Goal: Task Accomplishment & Management: Use online tool/utility

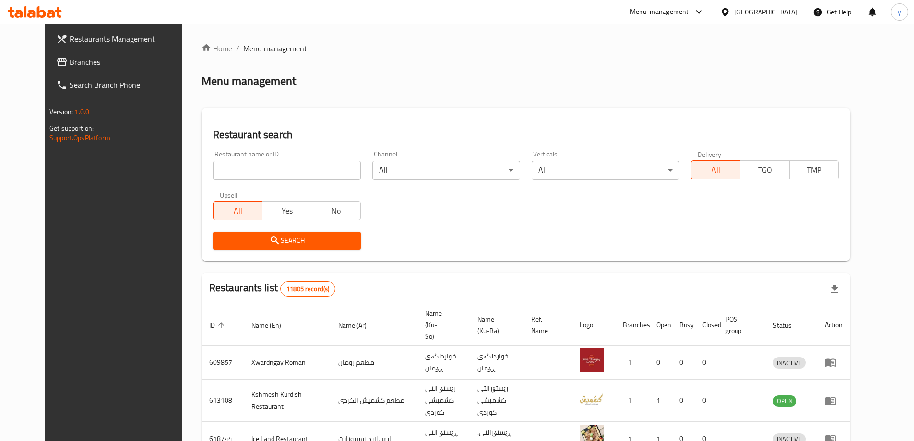
click at [107, 59] on span "Branches" at bounding box center [130, 62] width 120 height 12
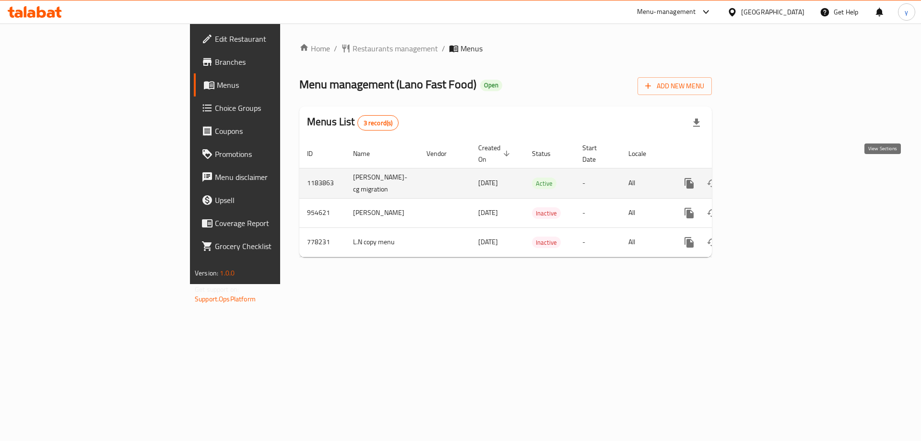
click at [770, 179] on link "enhanced table" at bounding box center [758, 183] width 23 height 23
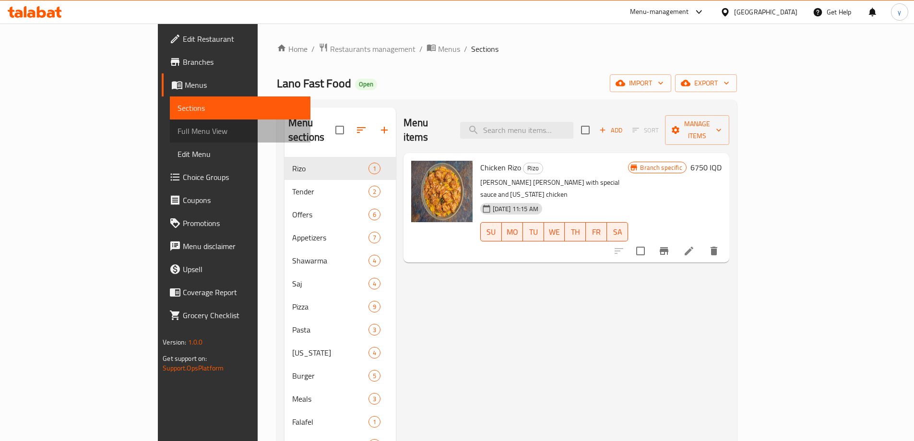
click at [178, 127] on span "Full Menu View" at bounding box center [240, 131] width 125 height 12
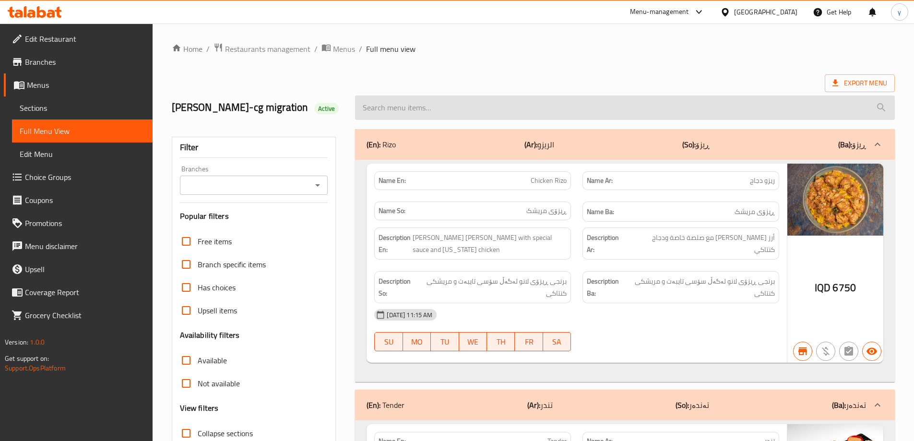
click at [539, 105] on input "search" at bounding box center [625, 107] width 540 height 24
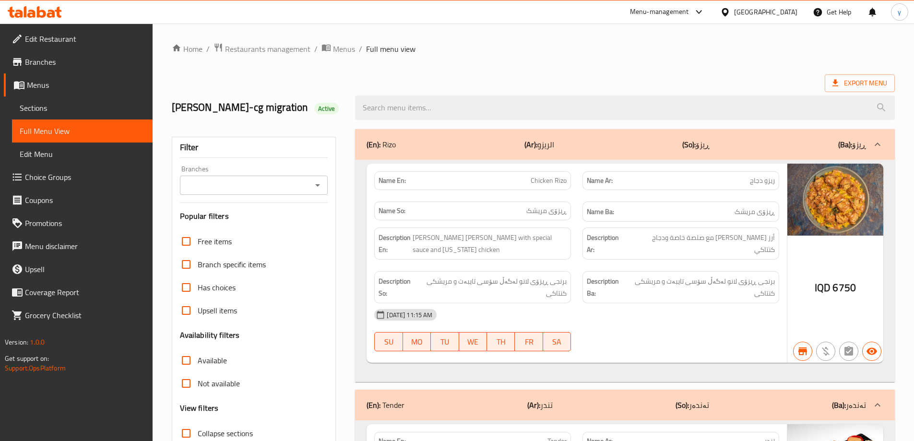
paste input "Mixed Pizza"
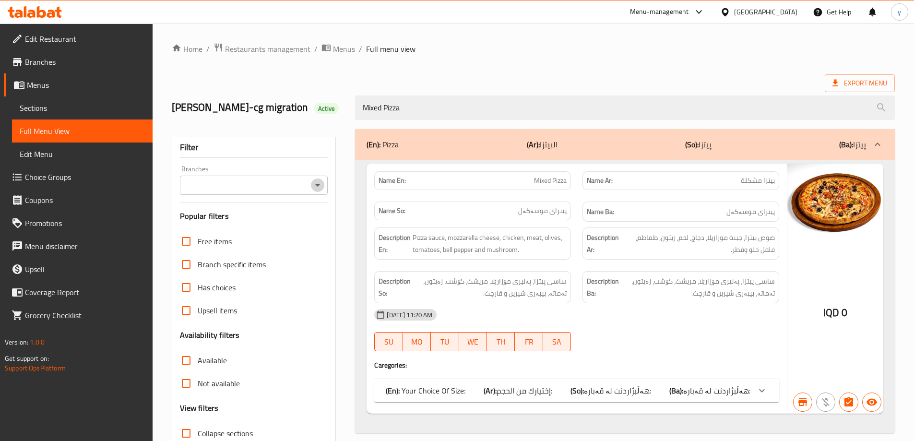
click at [316, 182] on icon "Open" at bounding box center [318, 185] width 12 height 12
type input "Mixed Pizza"
click at [280, 225] on li "Lano Fast Food, Chwar Chra" at bounding box center [253, 226] width 148 height 17
type input "Lano Fast Food, Chwar Chra"
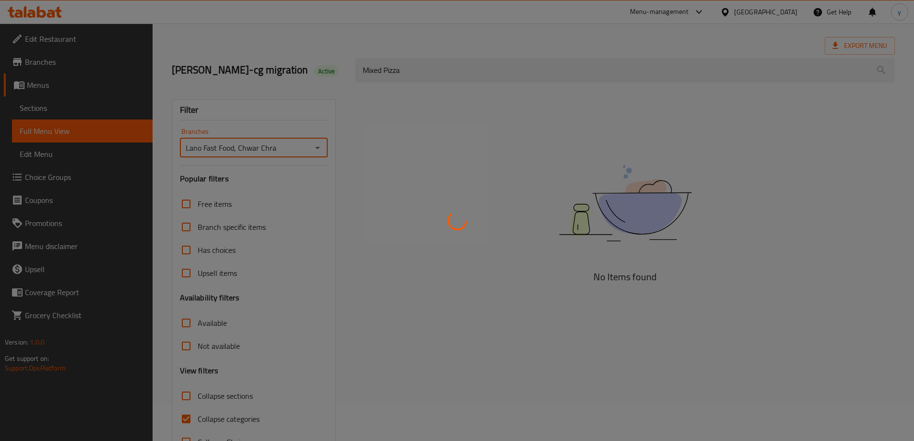
scroll to position [70, 0]
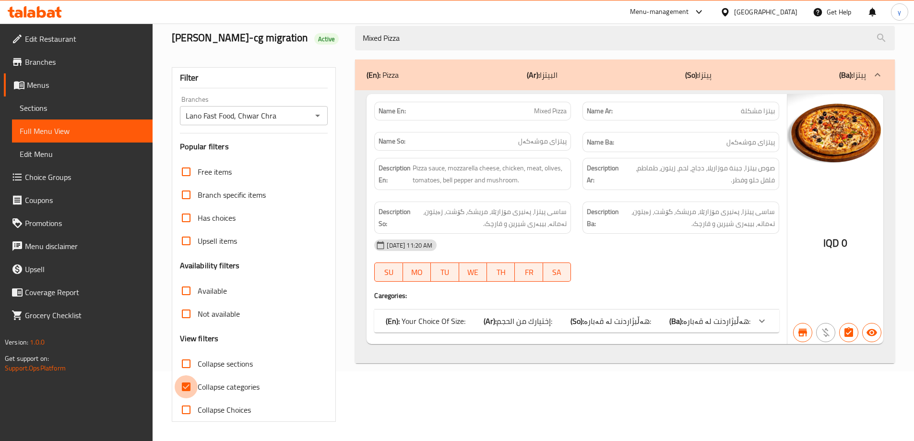
click at [189, 391] on input "Collapse categories" at bounding box center [186, 386] width 23 height 23
checkbox input "false"
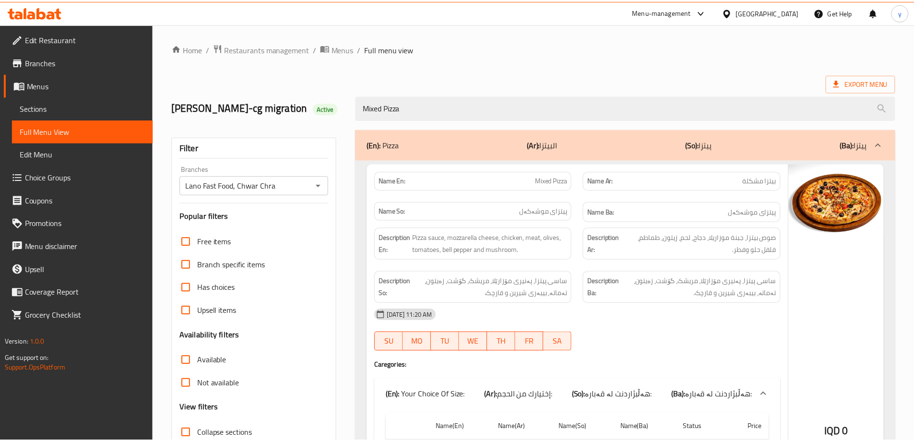
scroll to position [249, 0]
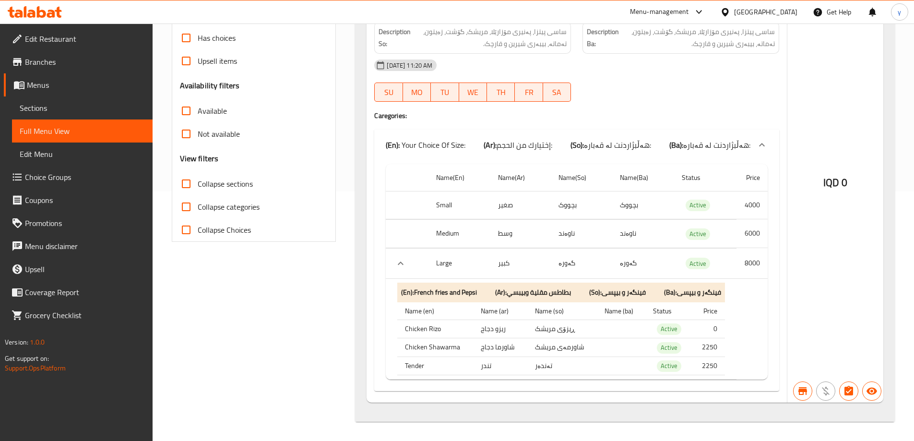
click at [402, 269] on icon "expand row" at bounding box center [401, 264] width 12 height 12
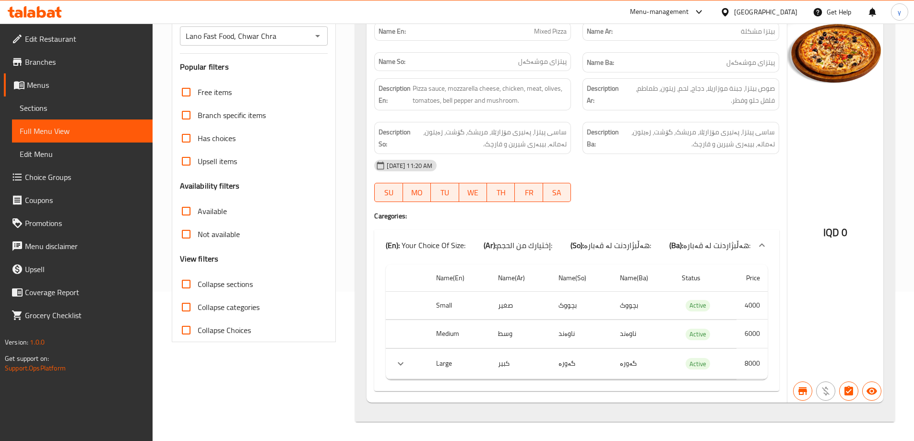
scroll to position [149, 0]
click at [400, 357] on button "expand row" at bounding box center [400, 363] width 14 height 14
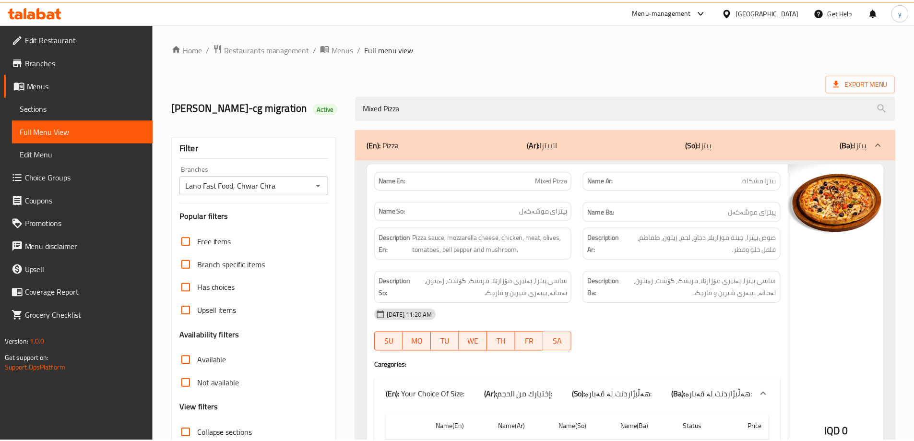
scroll to position [249, 0]
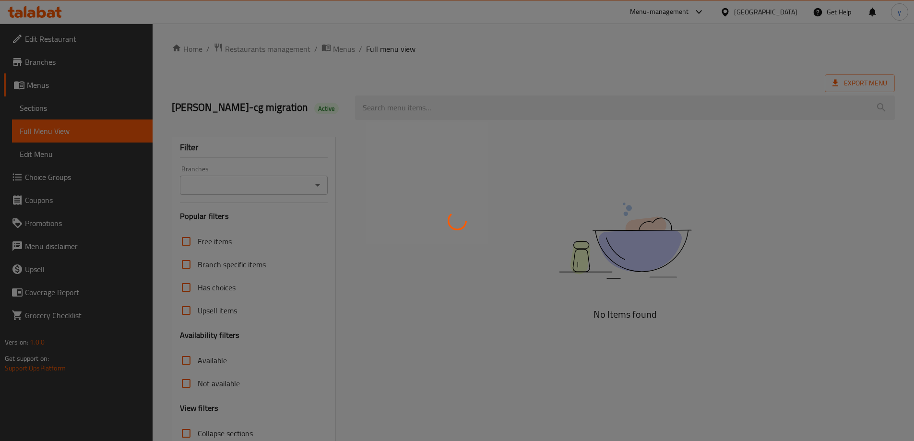
click at [539, 102] on div at bounding box center [457, 220] width 914 height 441
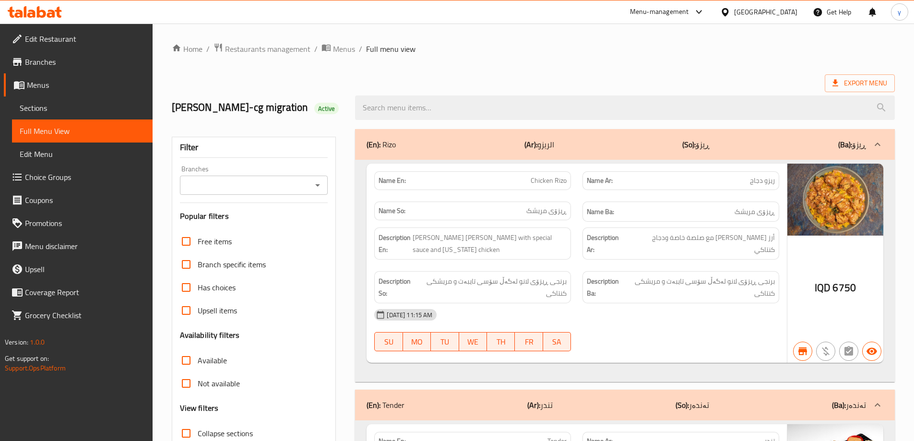
click at [539, 102] on input "search" at bounding box center [625, 107] width 540 height 24
paste input "Lano Pizza"
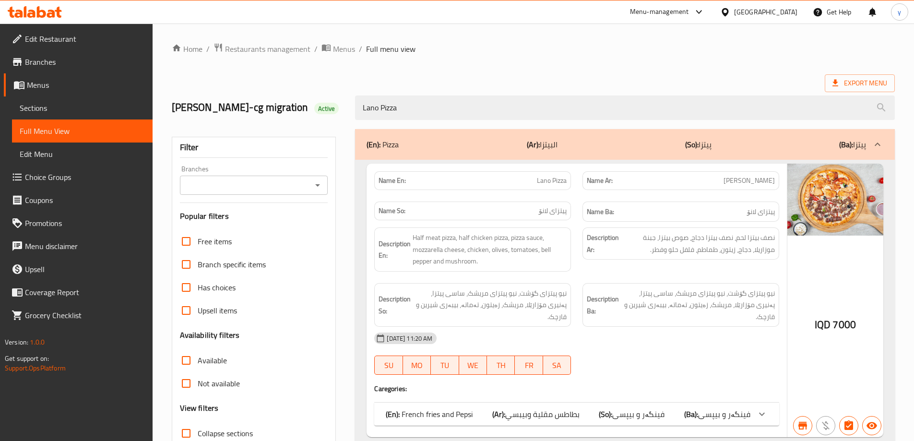
click at [318, 188] on icon "Open" at bounding box center [318, 185] width 12 height 12
type input "Lano Pizza"
click at [284, 229] on li "Lano Fast Food, Chwar Chra" at bounding box center [253, 226] width 148 height 17
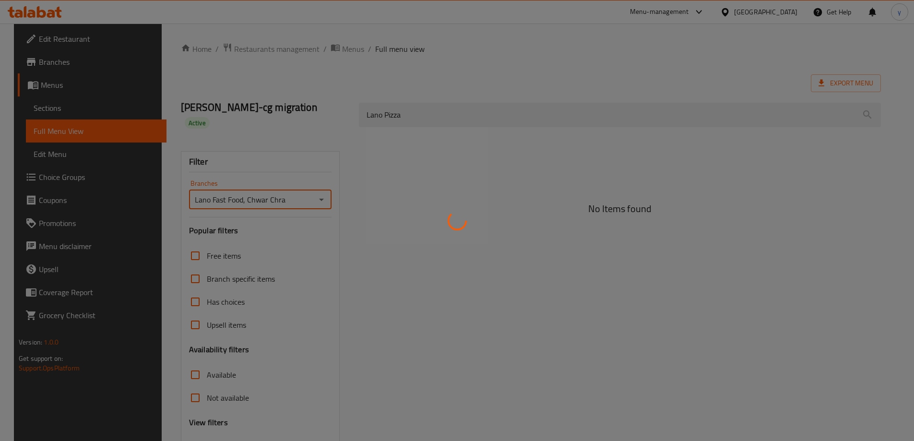
type input "Lano Fast Food, Chwar Chra"
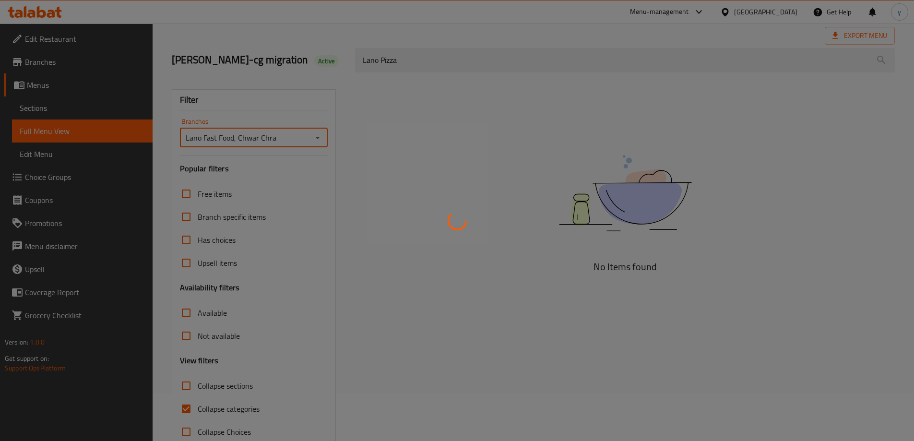
scroll to position [70, 0]
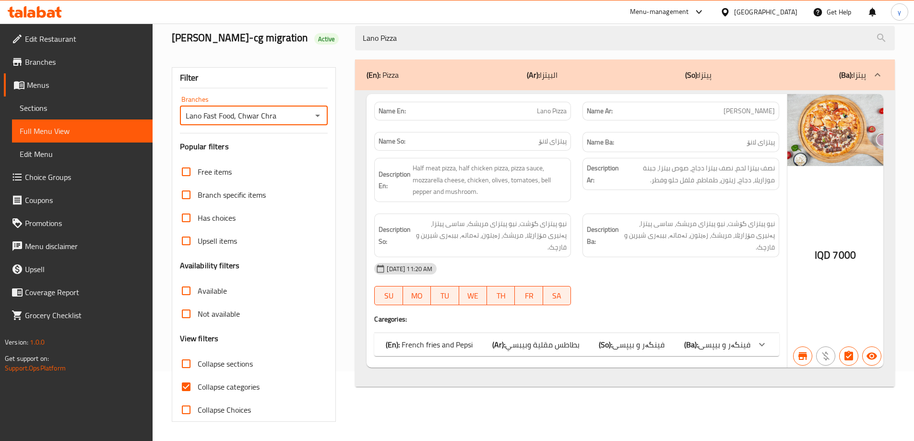
click at [195, 382] on input "Collapse categories" at bounding box center [186, 386] width 23 height 23
checkbox input "false"
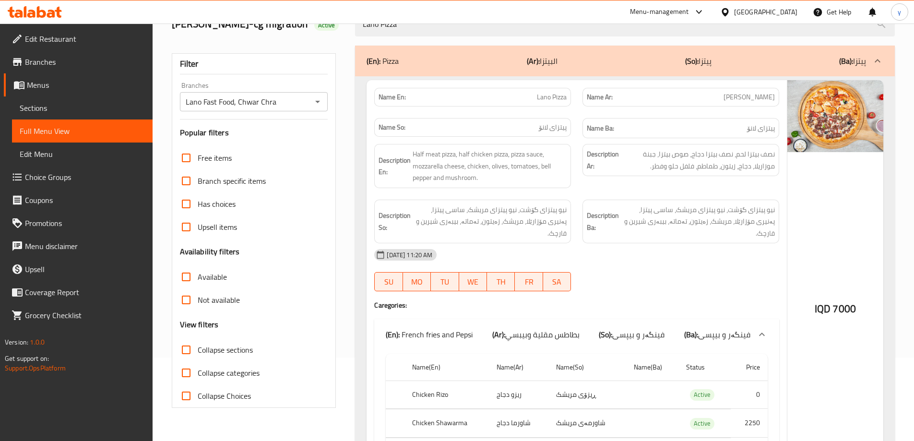
scroll to position [0, 0]
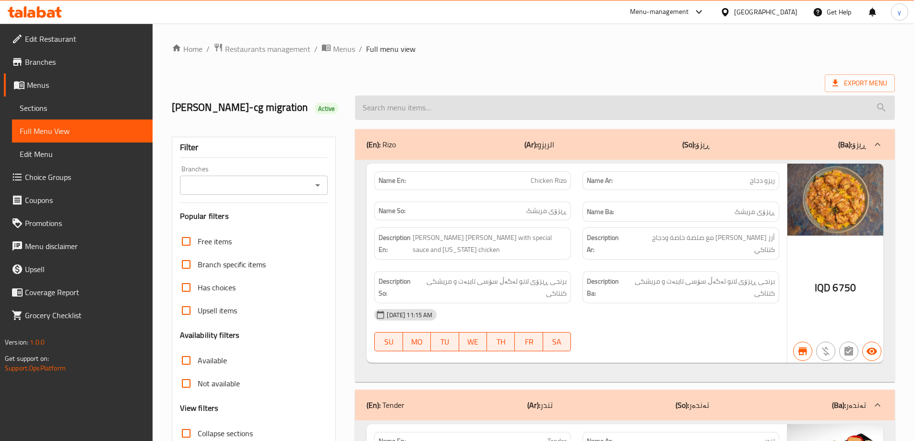
click at [519, 100] on input "search" at bounding box center [625, 107] width 540 height 24
paste input "Meat Pizza"
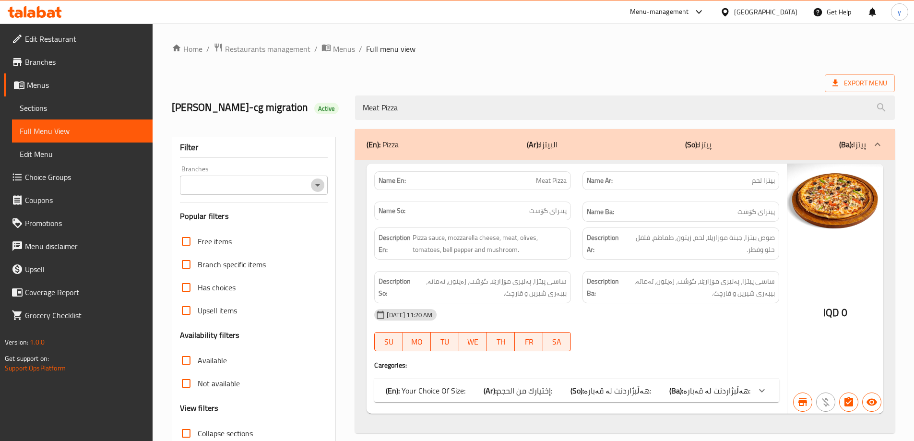
click at [319, 183] on icon "Open" at bounding box center [318, 185] width 12 height 12
type input "Meat Pizza"
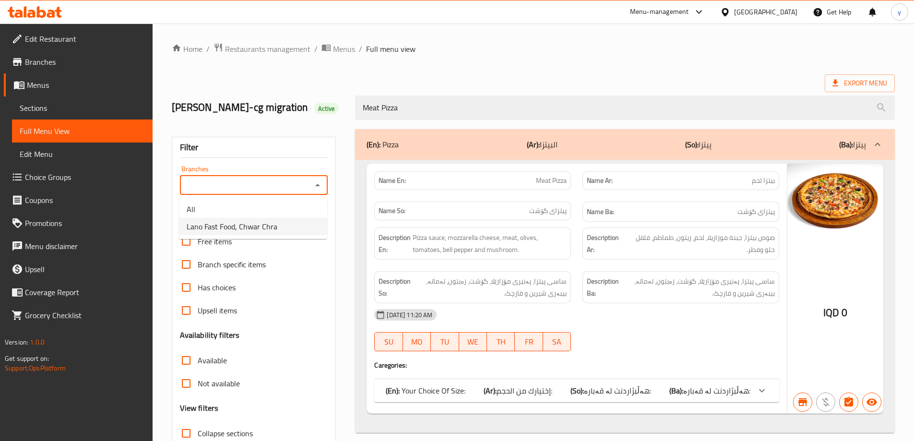
click at [277, 223] on li "Lano Fast Food, Chwar Chra" at bounding box center [253, 226] width 148 height 17
type input "Lano Fast Food, Chwar Chra"
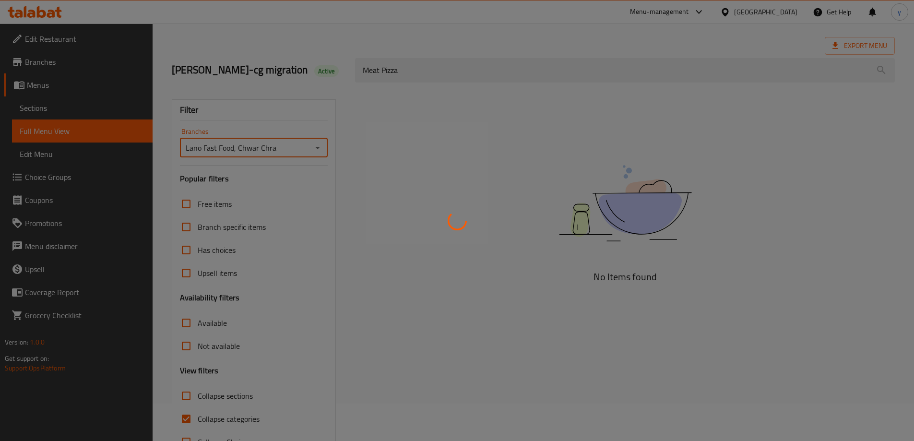
scroll to position [70, 0]
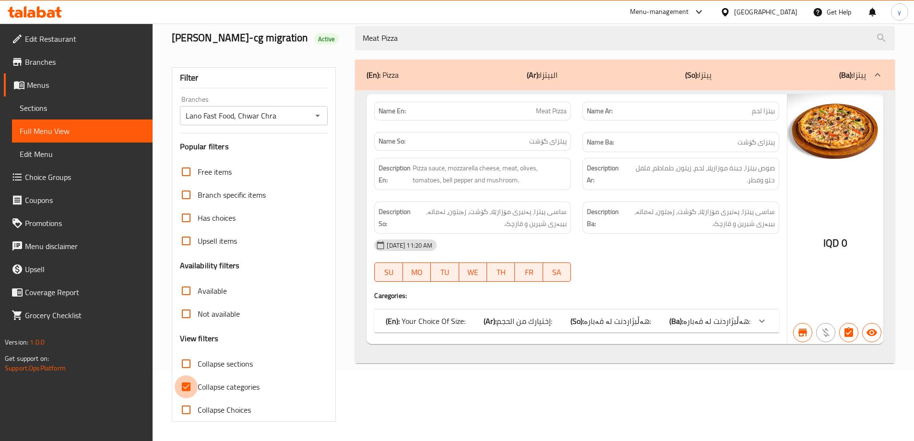
click at [190, 389] on input "Collapse categories" at bounding box center [186, 386] width 23 height 23
checkbox input "false"
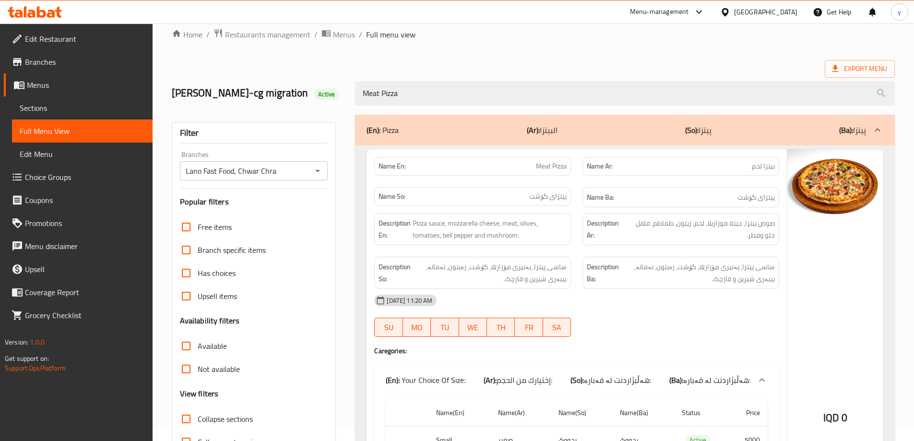
scroll to position [0, 0]
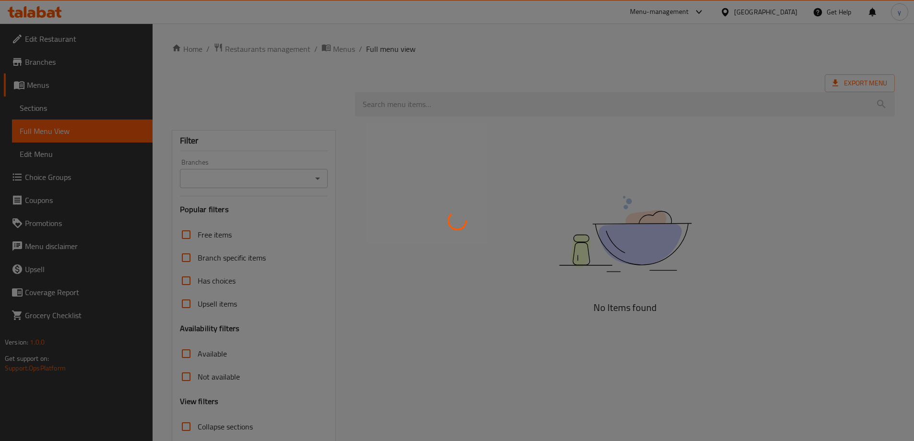
click at [493, 103] on div at bounding box center [457, 220] width 914 height 441
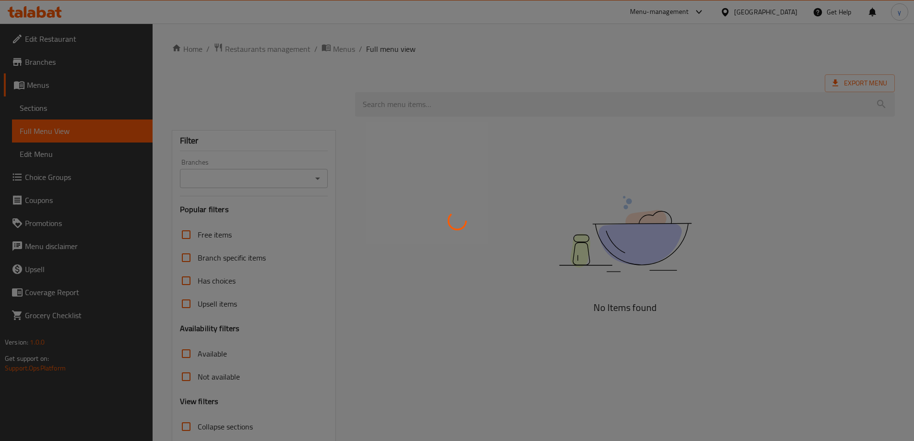
click at [493, 103] on div at bounding box center [457, 220] width 914 height 441
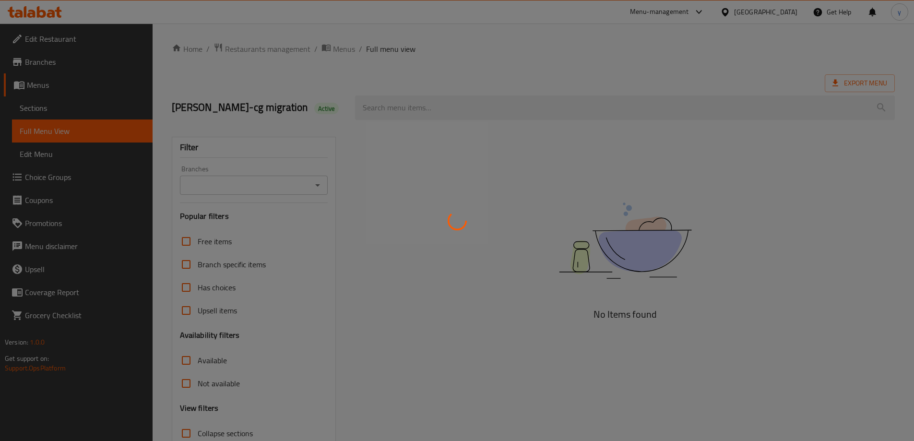
click at [493, 103] on div at bounding box center [457, 220] width 914 height 441
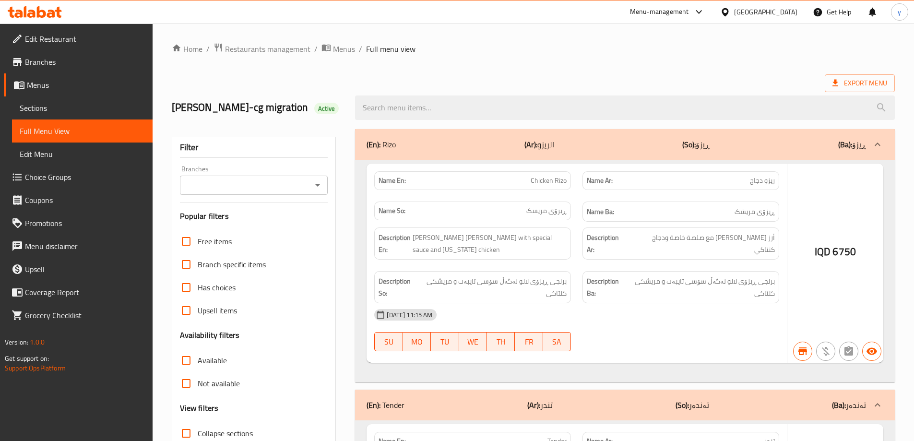
click at [493, 103] on div at bounding box center [457, 220] width 914 height 441
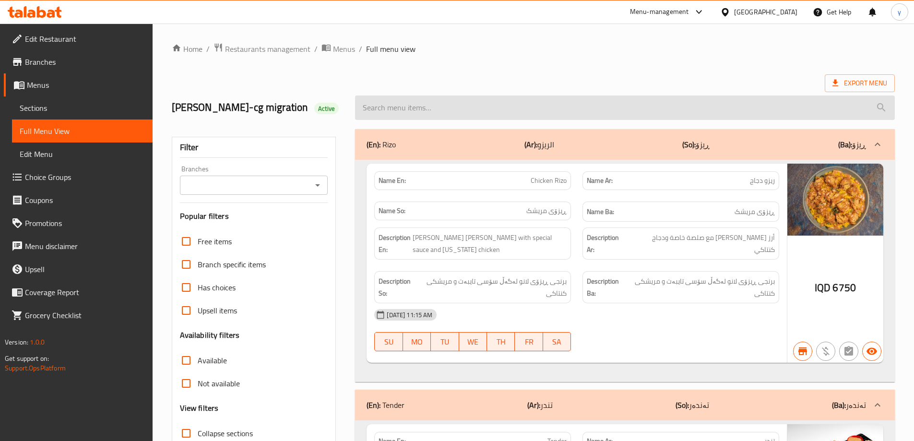
click at [488, 108] on input "search" at bounding box center [625, 107] width 540 height 24
paste input "Fish Pizza"
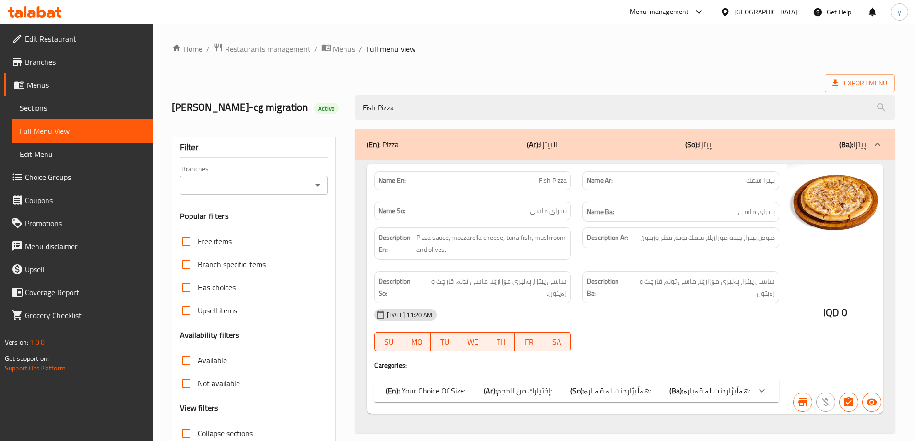
click at [319, 180] on icon "Open" at bounding box center [318, 185] width 12 height 12
type input "Fish Pizza"
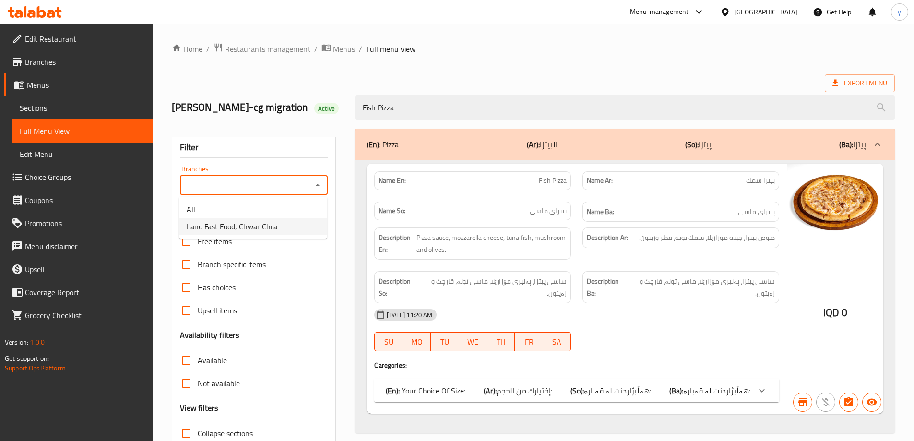
click at [269, 221] on span "Lano Fast Food, Chwar Chra" at bounding box center [232, 227] width 91 height 12
type input "Lano Fast Food, Chwar Chra"
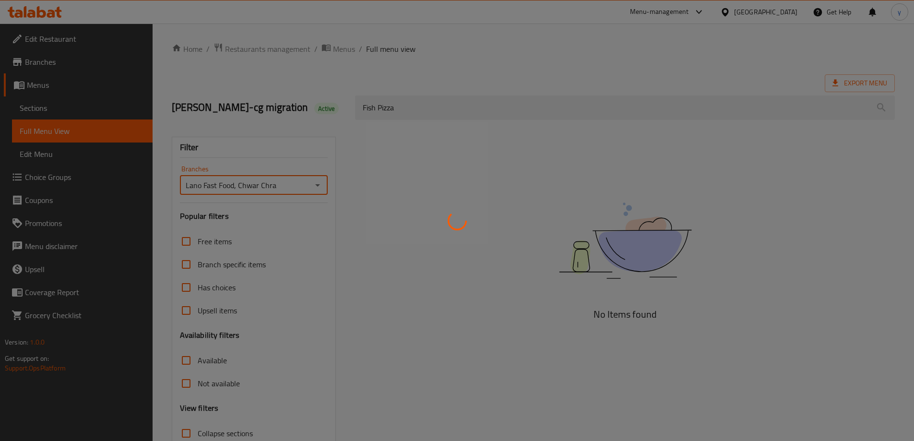
scroll to position [70, 0]
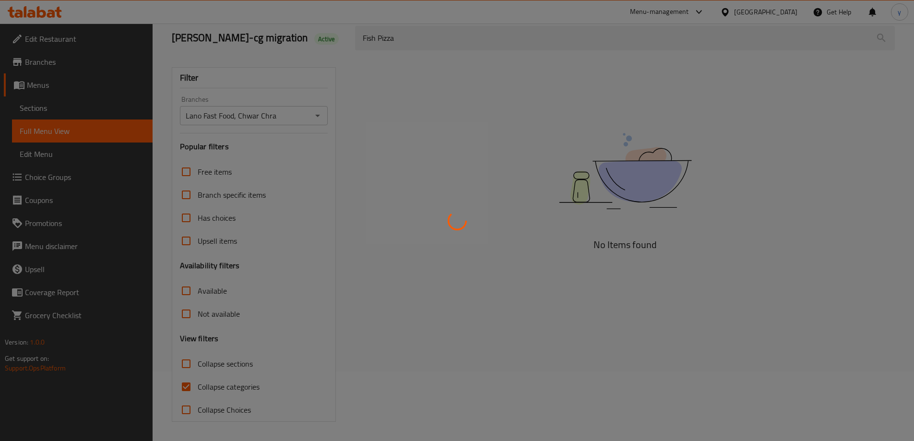
click at [184, 389] on div at bounding box center [457, 220] width 914 height 441
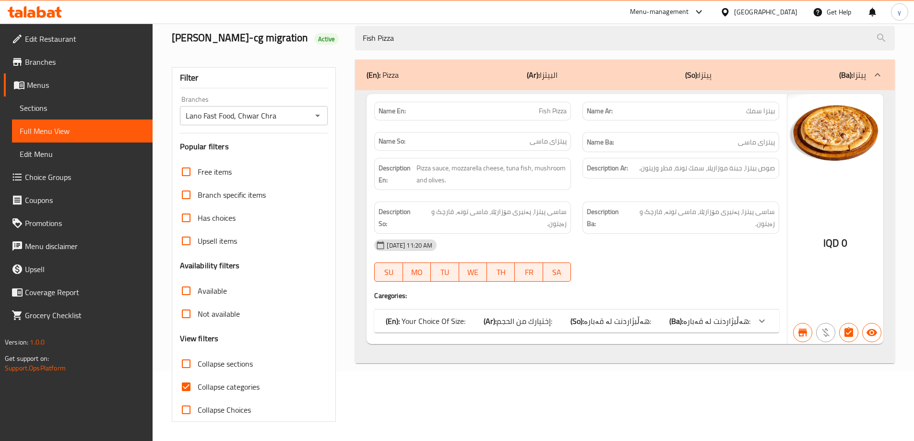
click at [184, 389] on div "Home / Restaurants management / Menus / Full menu view Export Menu lana najm-cg…" at bounding box center [533, 197] width 723 height 449
click at [184, 389] on input "Collapse categories" at bounding box center [186, 386] width 23 height 23
checkbox input "false"
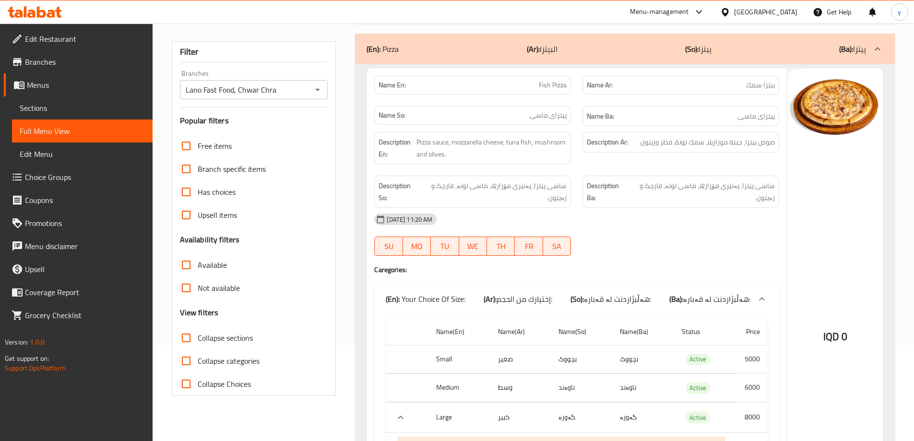
scroll to position [0, 0]
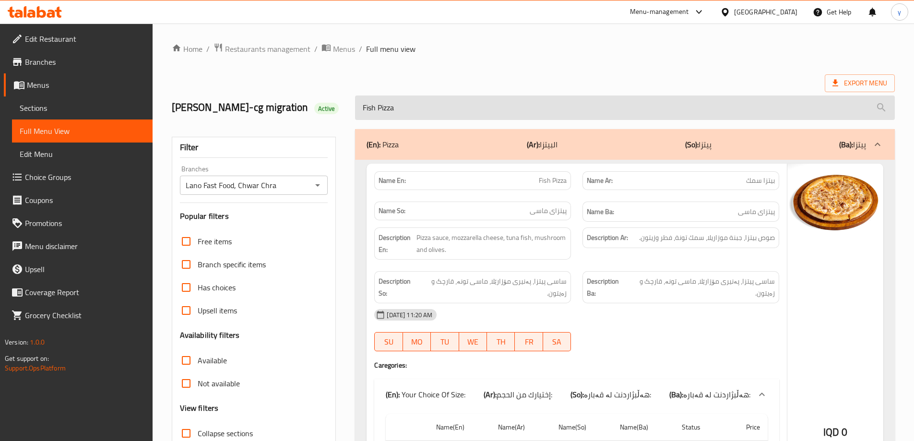
click at [465, 106] on input "Fish Pizza" at bounding box center [625, 107] width 540 height 24
paste input "Chicken French Fries With Box"
type input "Chicken French Fries With Box"
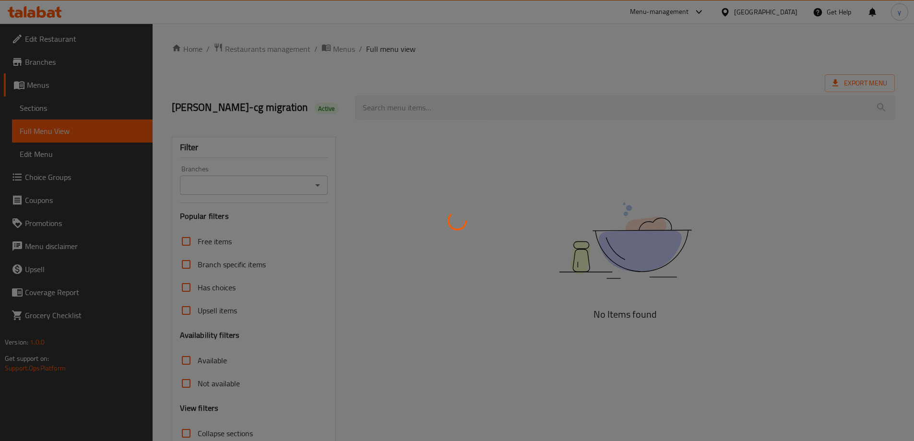
click at [533, 103] on div at bounding box center [457, 220] width 914 height 441
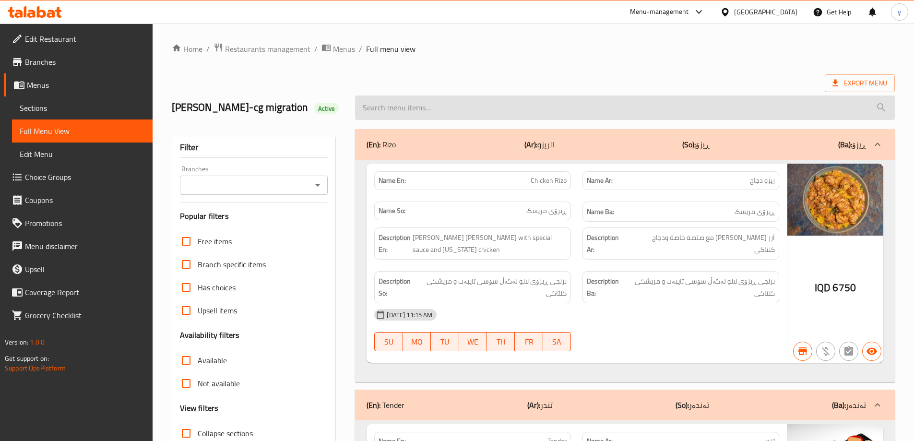
click at [536, 106] on input "search" at bounding box center [625, 107] width 540 height 24
paste input "Chicken French Fries With Box"
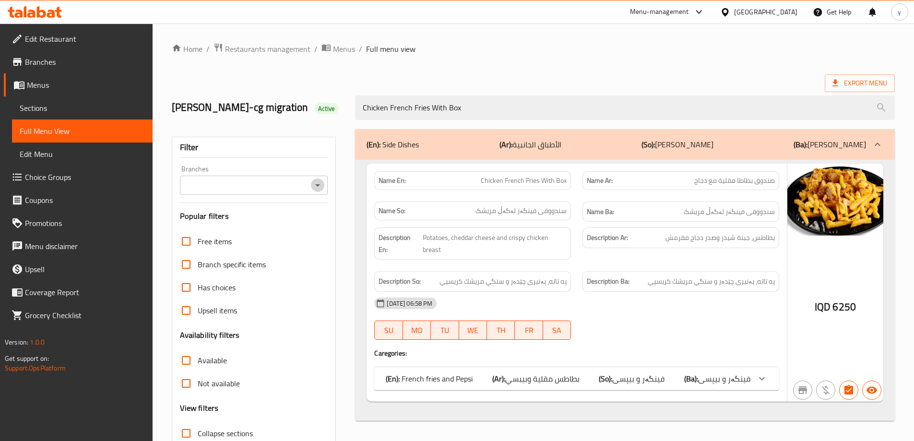
click at [316, 187] on icon "Open" at bounding box center [318, 185] width 12 height 12
type input "Chicken French Fries With Box"
click at [279, 218] on li "Lano Fast Food, Chwar Chra" at bounding box center [253, 226] width 148 height 17
type input "Lano Fast Food, Chwar Chra"
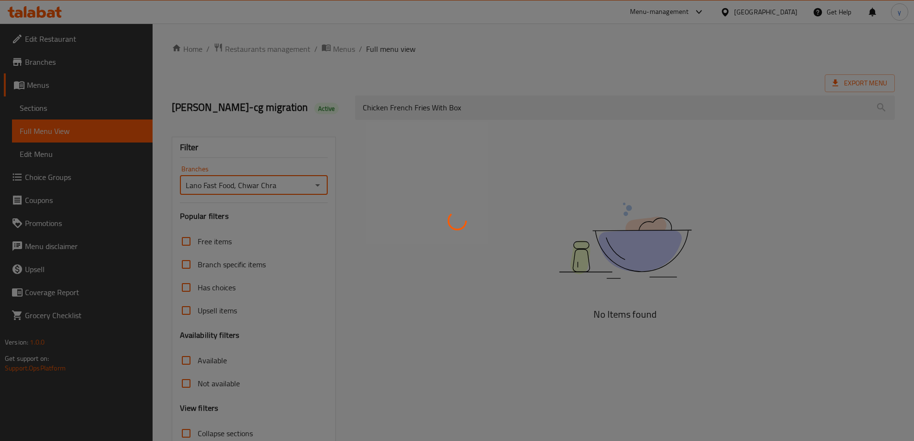
scroll to position [70, 0]
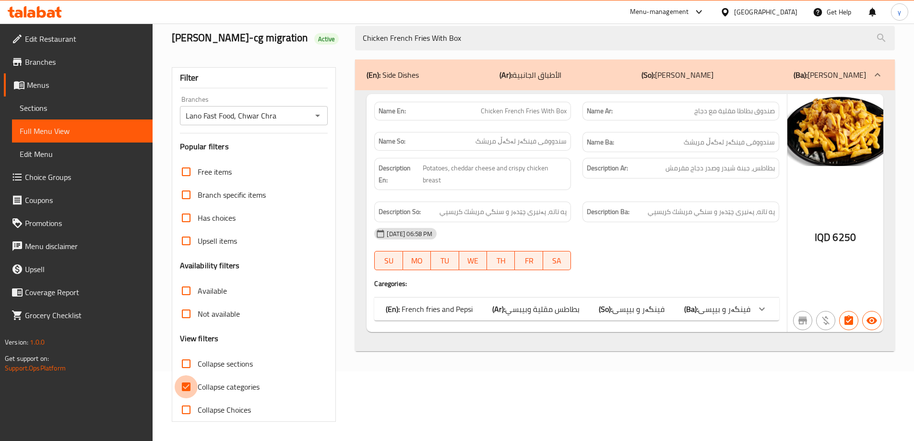
click at [190, 387] on input "Collapse categories" at bounding box center [186, 386] width 23 height 23
checkbox input "false"
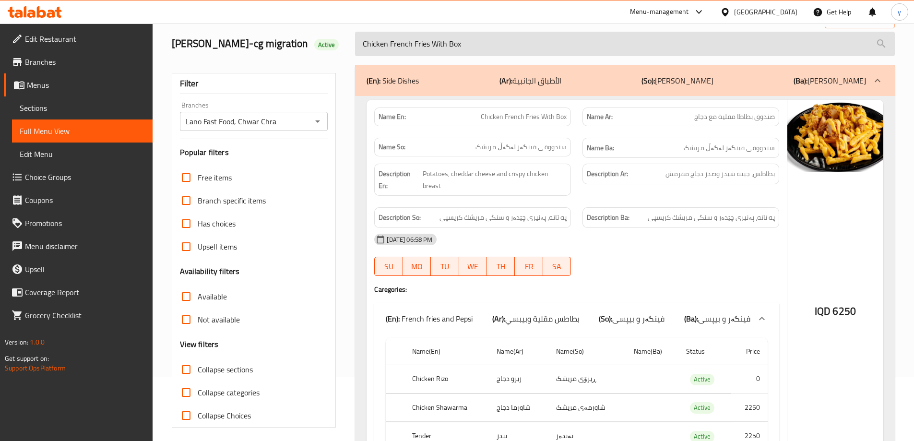
scroll to position [0, 0]
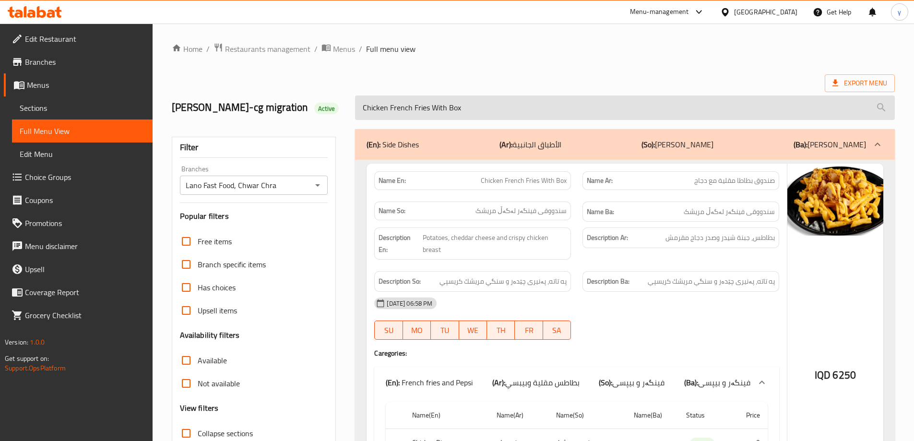
click at [449, 113] on input "Chicken French Fries With Box" at bounding box center [625, 107] width 540 height 24
paste input "Falafel Meal"
click at [449, 113] on input "Chicken French Fries With Box" at bounding box center [625, 107] width 540 height 24
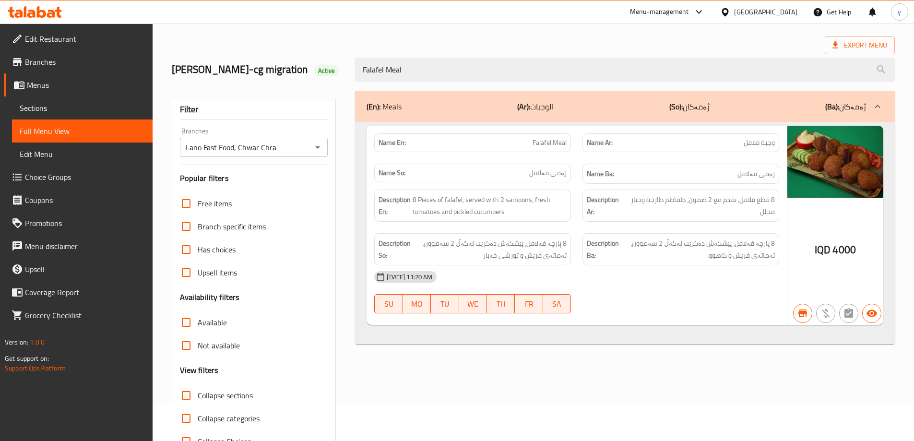
scroll to position [70, 0]
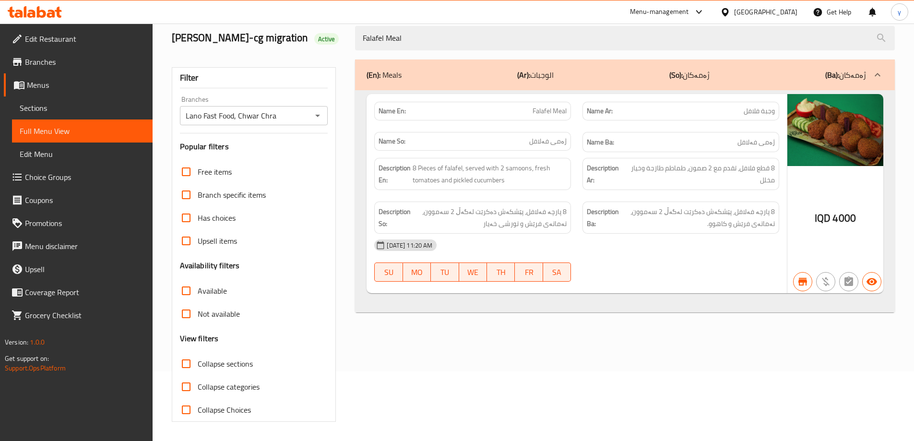
type input "Falafel Meal"
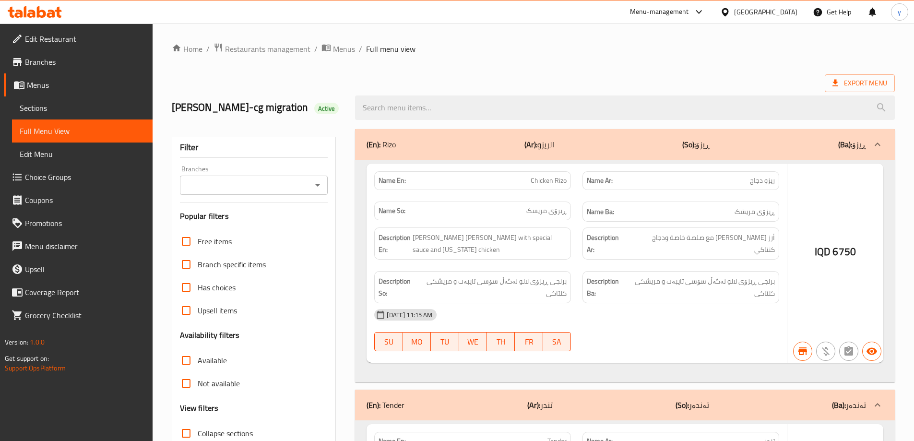
click at [478, 114] on div at bounding box center [457, 220] width 914 height 441
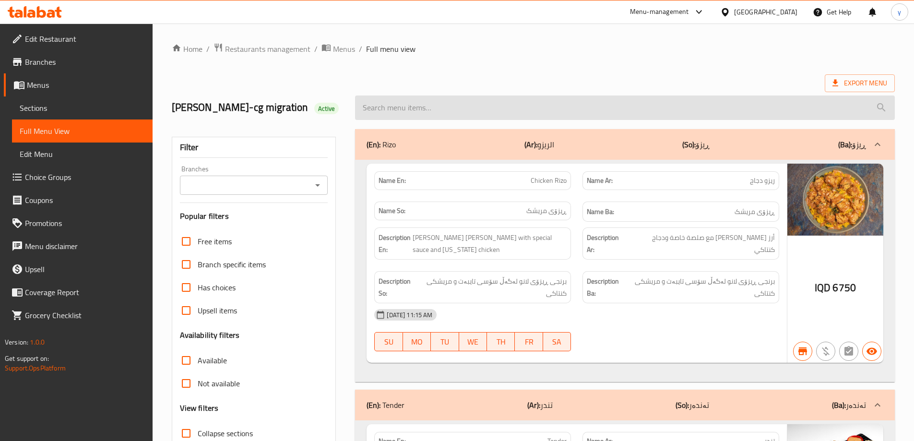
click at [483, 110] on input "search" at bounding box center [625, 107] width 540 height 24
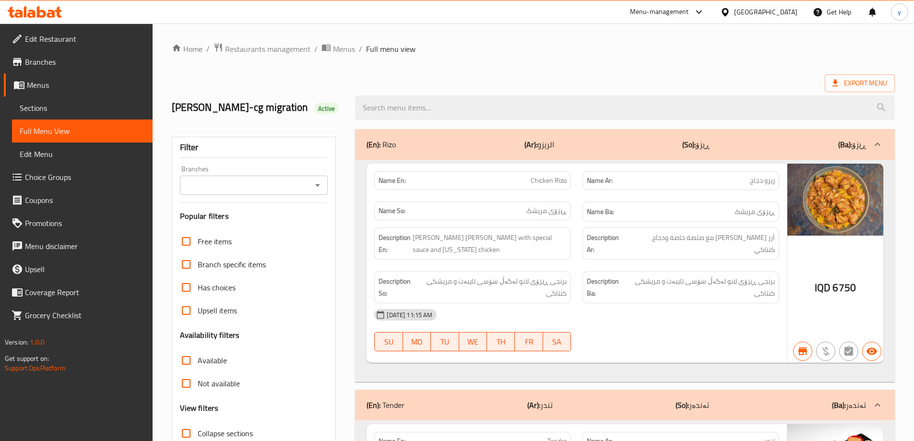
paste input "Falafel Meal"
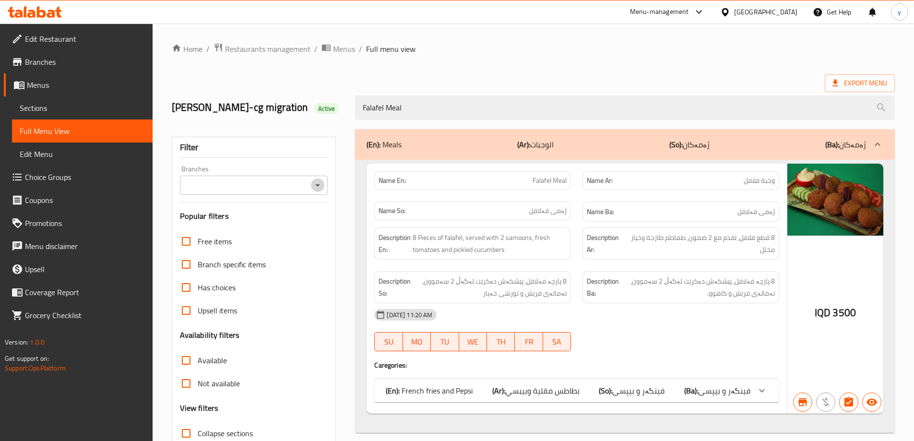
click at [315, 184] on icon "Open" at bounding box center [318, 185] width 12 height 12
type input "Falafel Meal"
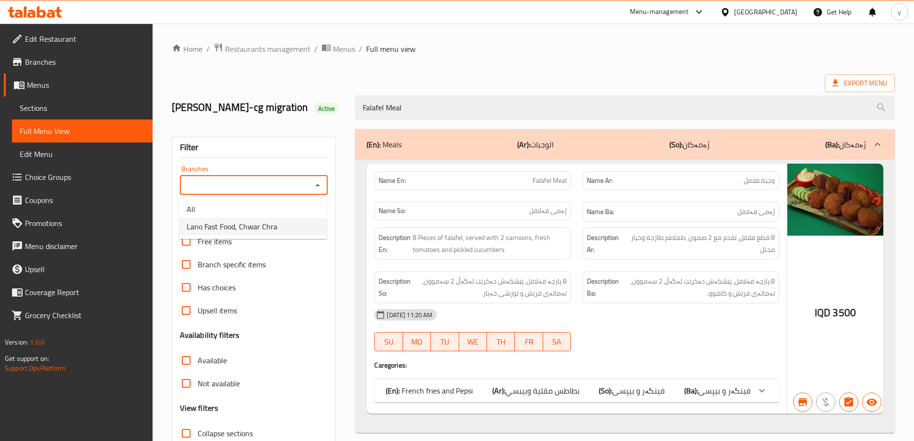
click at [274, 232] on span "Lano Fast Food, Chwar Chra" at bounding box center [232, 227] width 91 height 12
type input "Lano Fast Food, Chwar Chra"
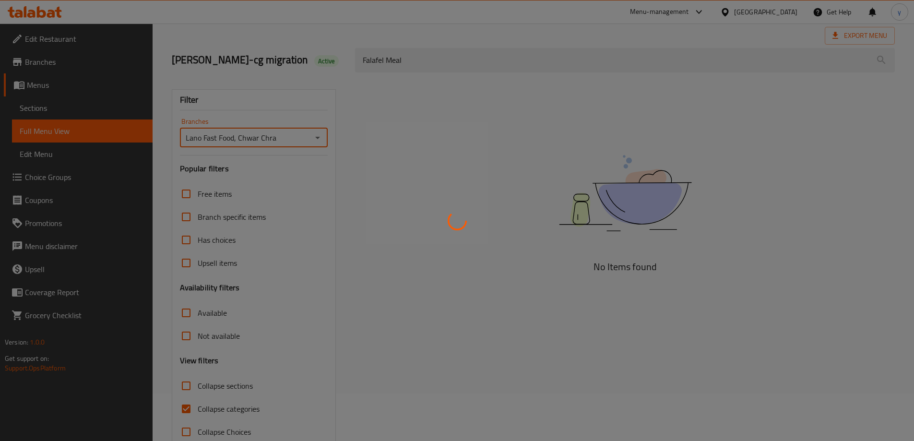
scroll to position [70, 0]
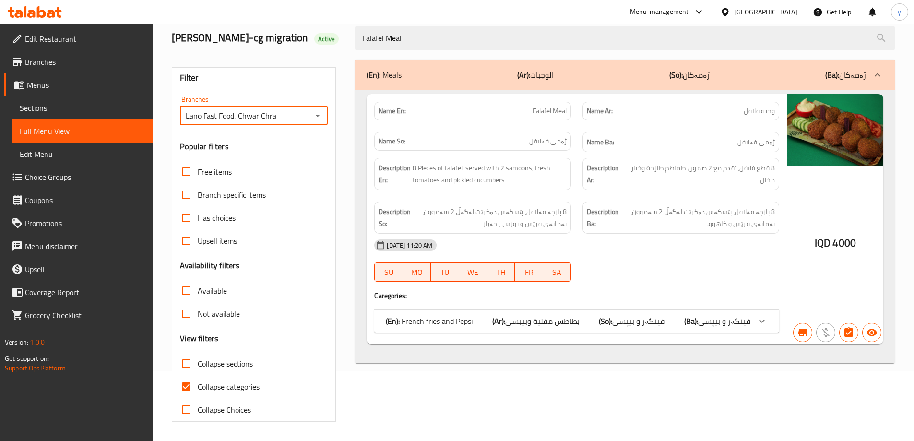
click at [194, 383] on input "Collapse categories" at bounding box center [186, 386] width 23 height 23
checkbox input "false"
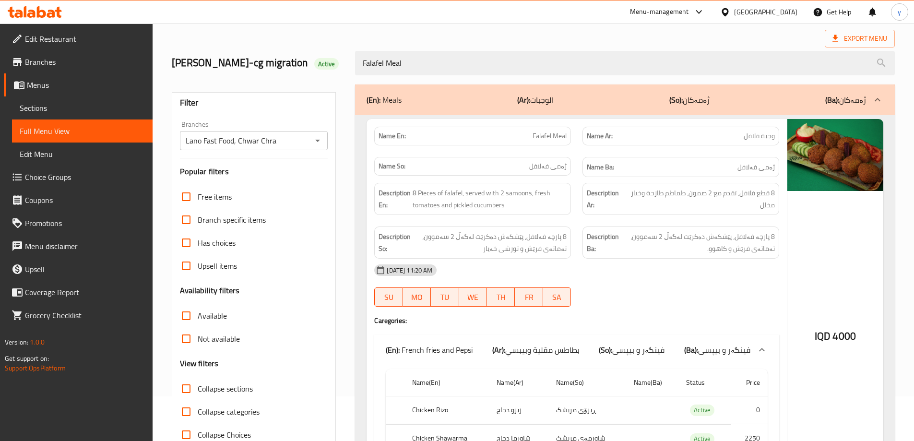
scroll to position [0, 0]
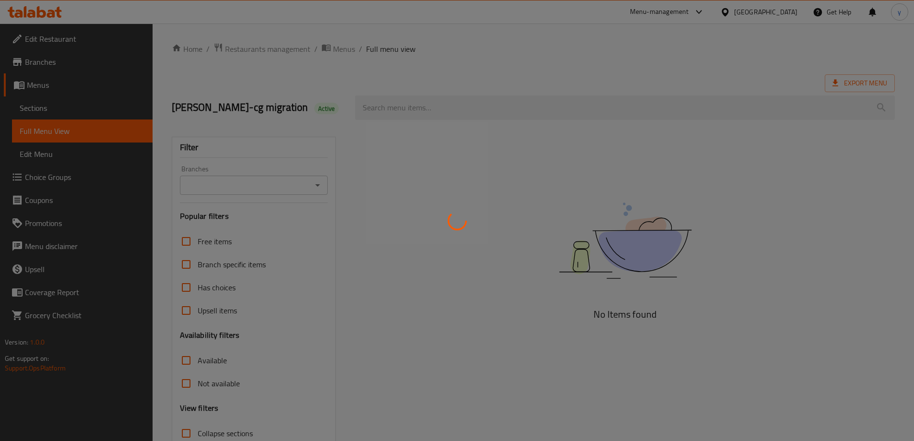
click at [477, 104] on div at bounding box center [457, 220] width 914 height 441
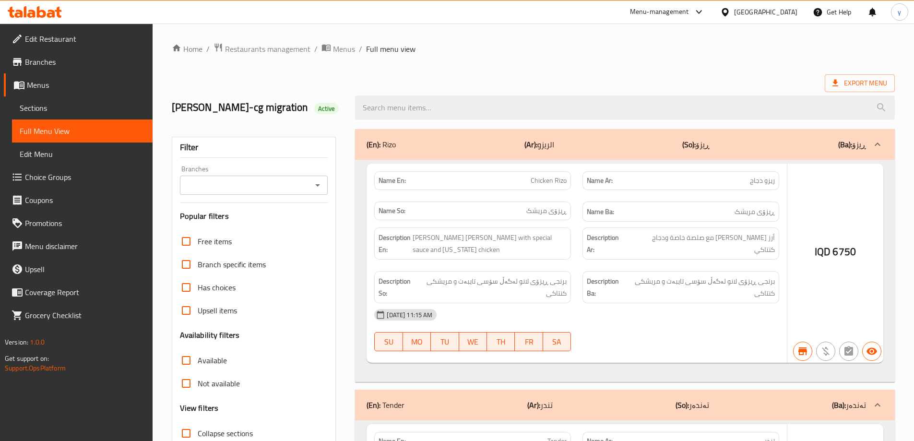
click at [477, 104] on div at bounding box center [457, 220] width 914 height 441
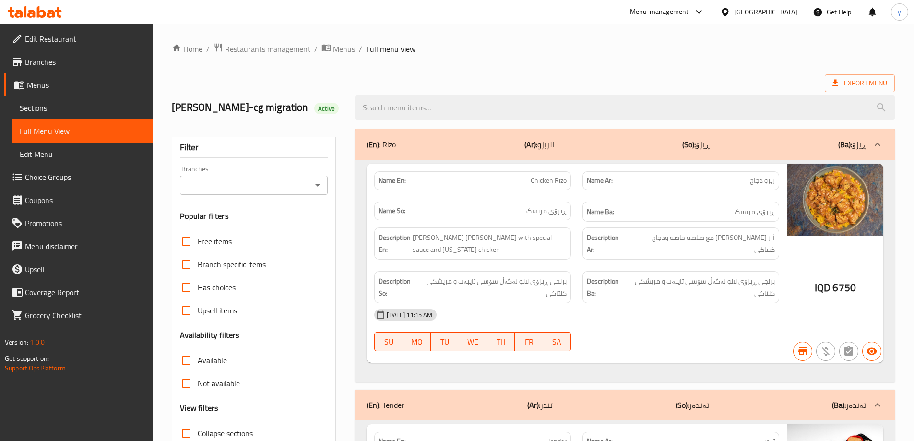
click at [477, 104] on input "search" at bounding box center [625, 107] width 540 height 24
paste input "Meat Shawarma Meal"
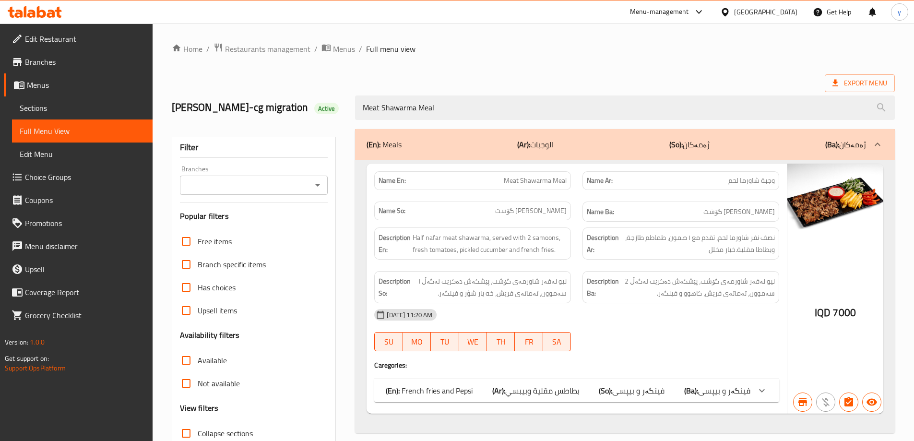
click at [318, 185] on icon "Open" at bounding box center [317, 185] width 5 height 2
type input "Meat Shawarma Meal"
click at [308, 213] on li "All" at bounding box center [253, 209] width 148 height 17
click at [317, 183] on icon "Open" at bounding box center [318, 185] width 12 height 12
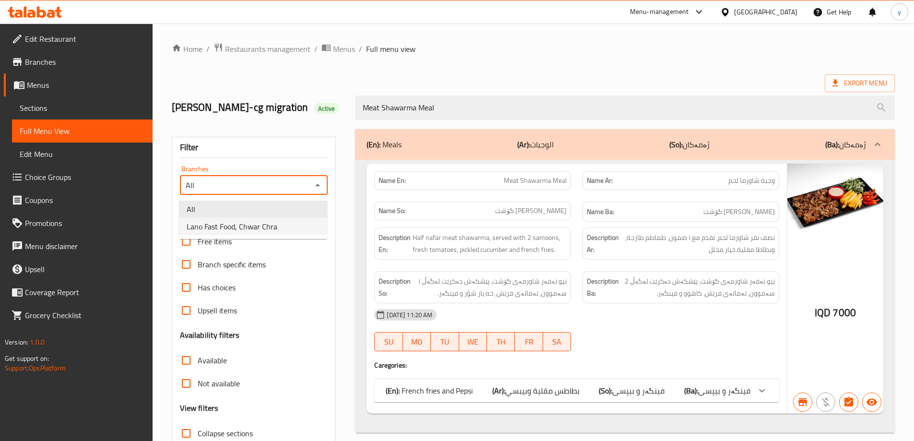
click at [287, 232] on li "Lano Fast Food, Chwar Chra" at bounding box center [253, 226] width 148 height 17
type input "Lano Fast Food, Chwar Chra"
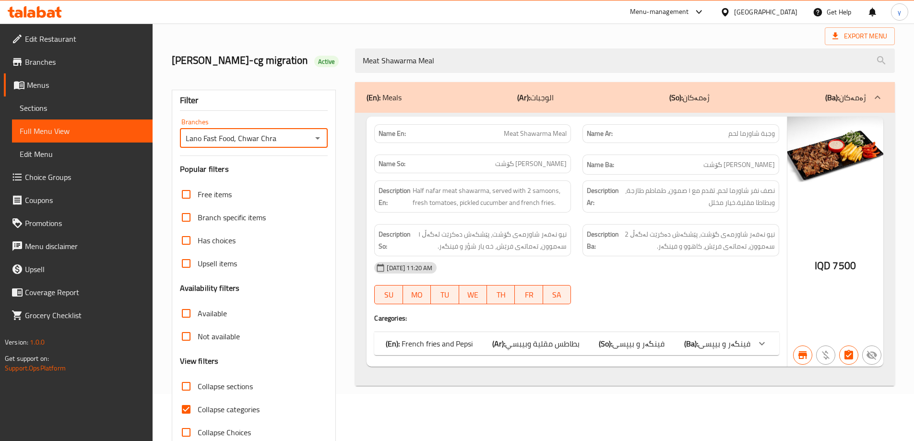
scroll to position [70, 0]
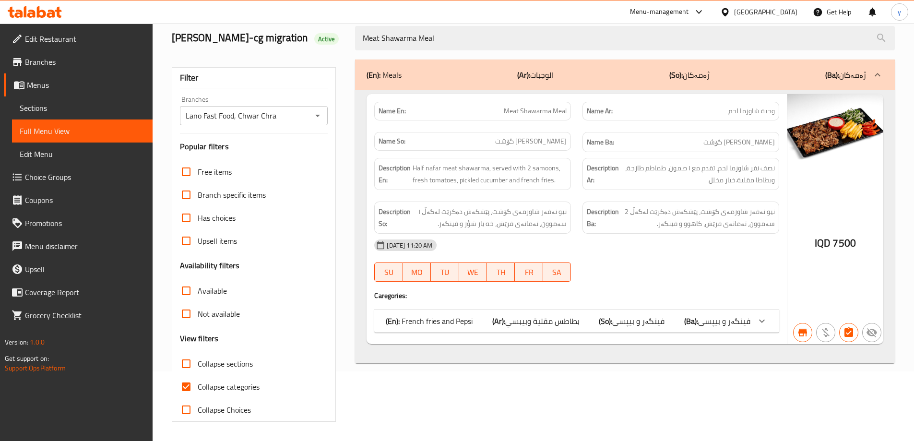
click at [200, 384] on span "Collapse categories" at bounding box center [229, 387] width 62 height 12
click at [198, 384] on input "Collapse categories" at bounding box center [186, 386] width 23 height 23
checkbox input "false"
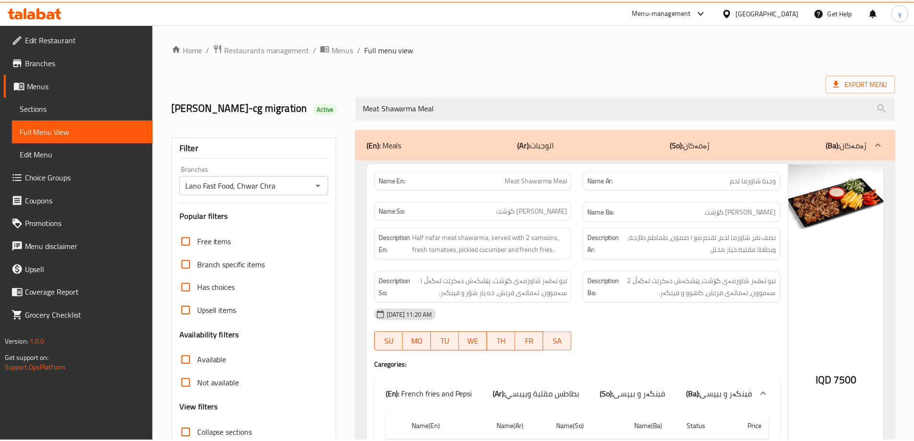
scroll to position [147, 0]
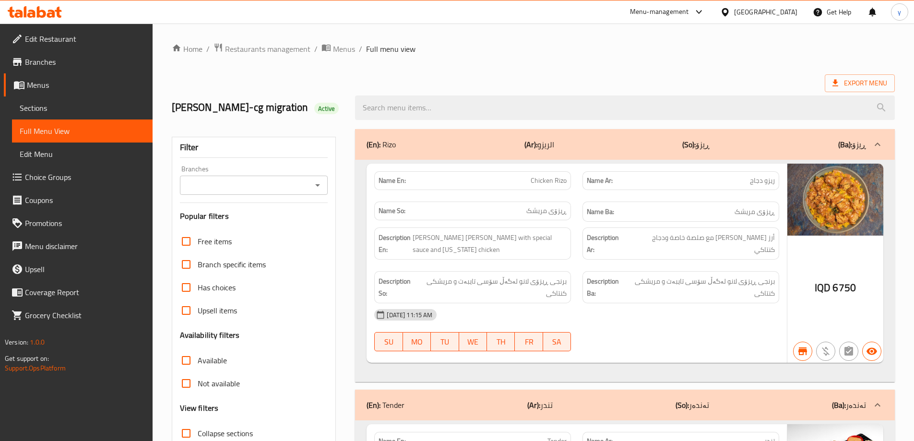
click at [318, 185] on icon "Open" at bounding box center [317, 185] width 5 height 2
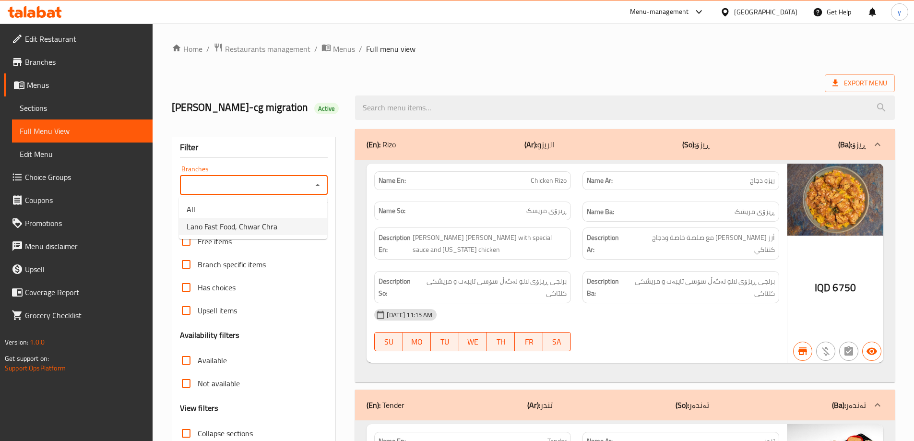
click at [301, 225] on li "Lano Fast Food, Chwar Chra" at bounding box center [253, 226] width 148 height 17
type input "Lano Fast Food, Chwar Chra"
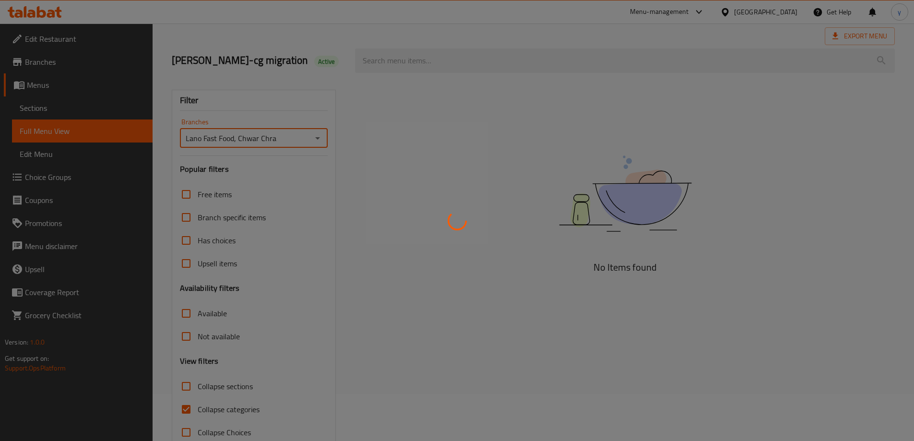
scroll to position [70, 0]
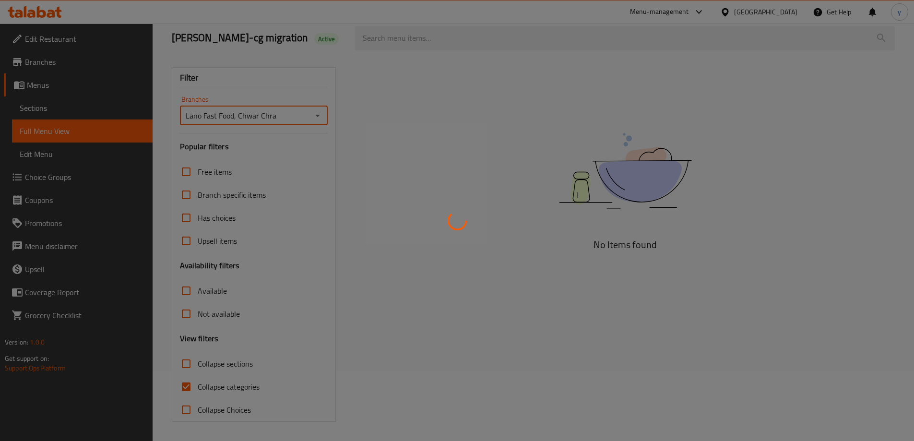
click at [189, 385] on div at bounding box center [457, 220] width 914 height 441
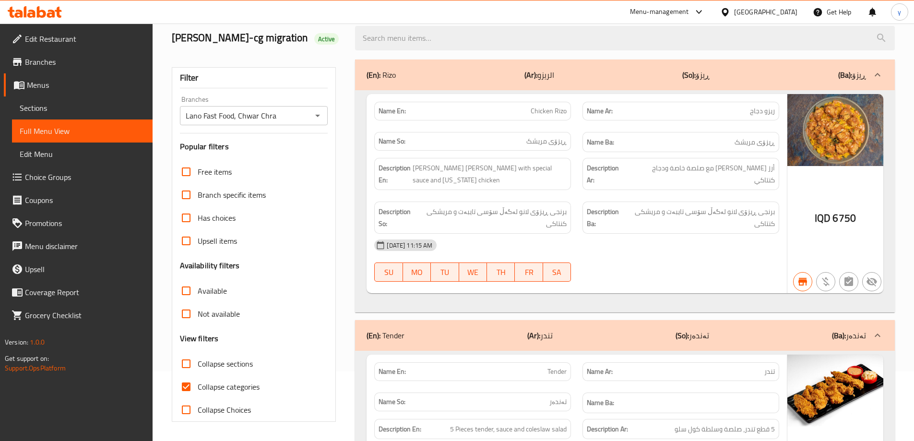
click at [184, 388] on input "Collapse categories" at bounding box center [186, 386] width 23 height 23
checkbox input "false"
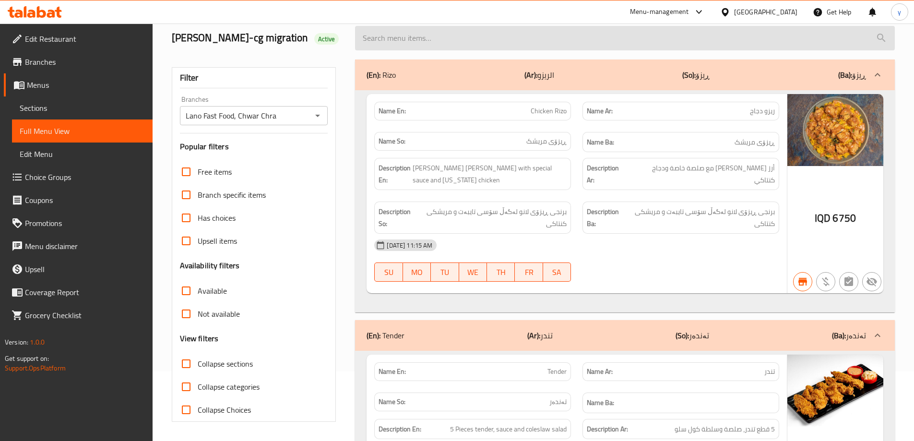
click at [513, 33] on input "search" at bounding box center [625, 38] width 540 height 24
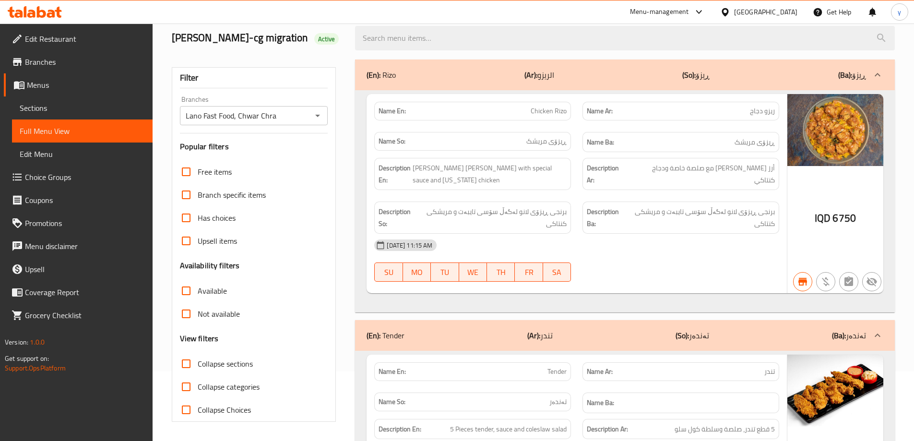
paste input "Chicken Shawarma Meal"
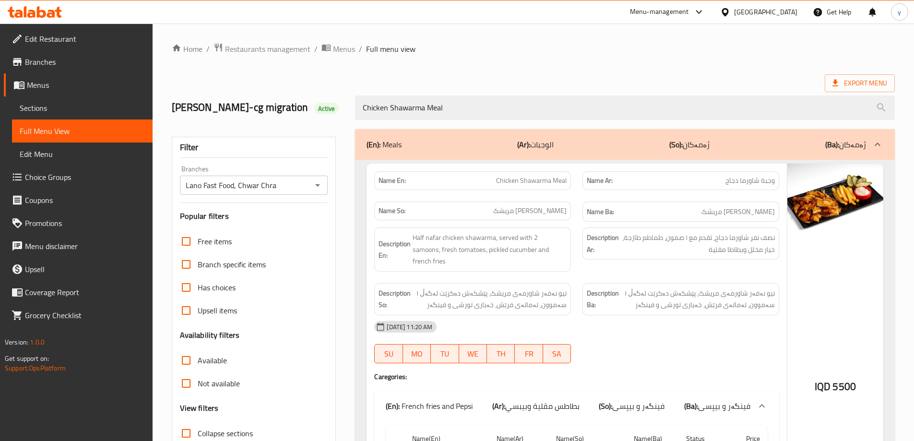
scroll to position [147, 0]
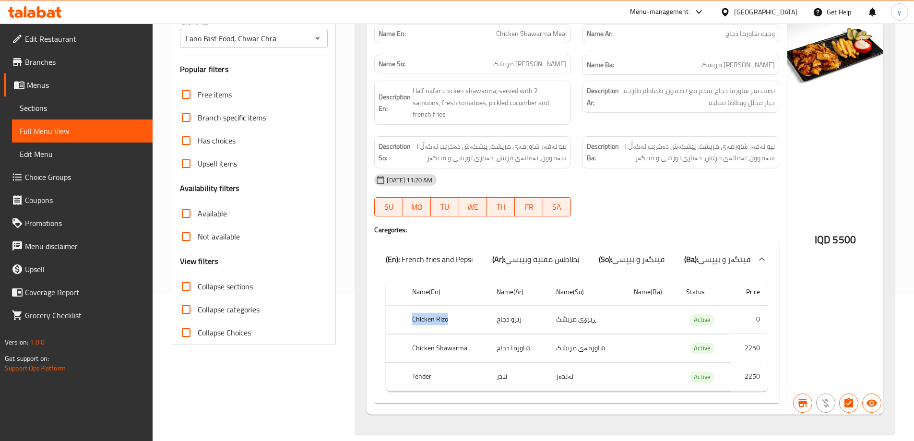
drag, startPoint x: 447, startPoint y: 308, endPoint x: 407, endPoint y: 303, distance: 40.6
click at [407, 306] on th "Chicken Rizo" at bounding box center [446, 320] width 84 height 28
copy th "Chicken Rizo"
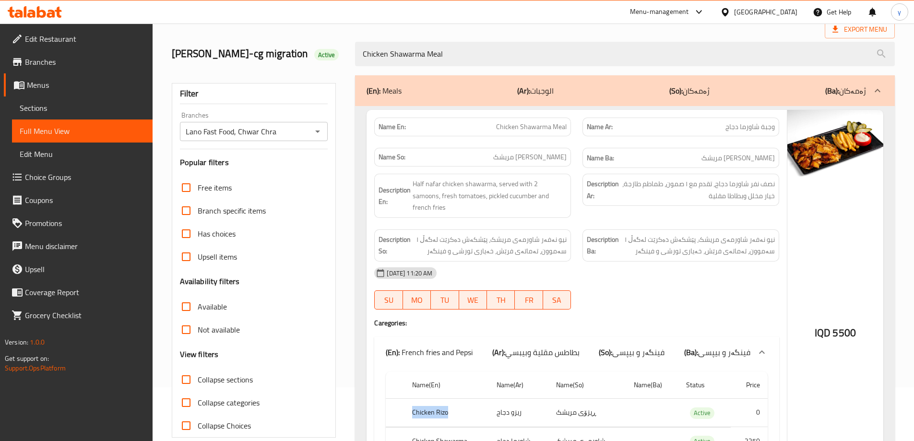
scroll to position [0, 0]
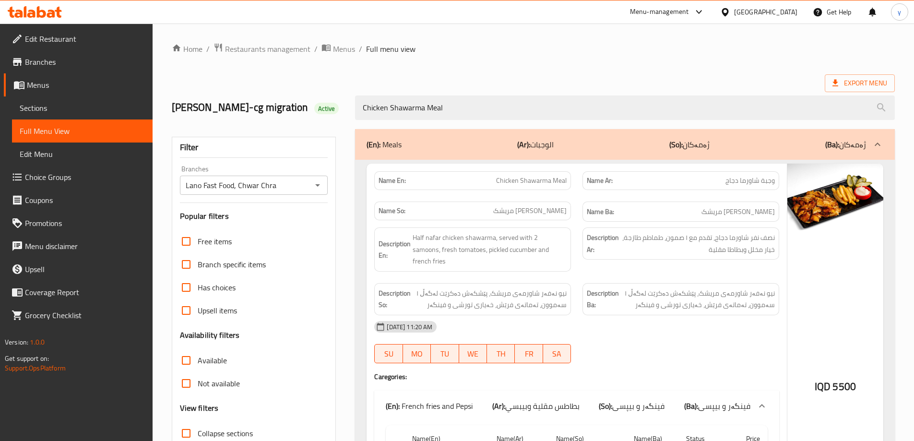
click at [515, 123] on div "(En): Meals (Ar): الوجبات (So): ژەمەکان (Ba): ژەمەکان Name En: Chicken Shawarma…" at bounding box center [624, 354] width 551 height 463
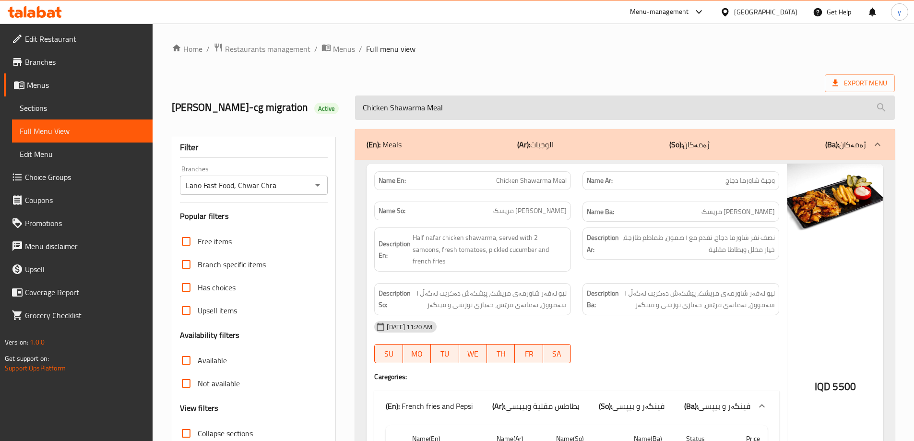
click at [515, 119] on input "Chicken Shawarma Meal" at bounding box center [625, 107] width 540 height 24
click at [516, 113] on input "Chicken Shawarma Meal" at bounding box center [625, 107] width 540 height 24
paste input "Rizo"
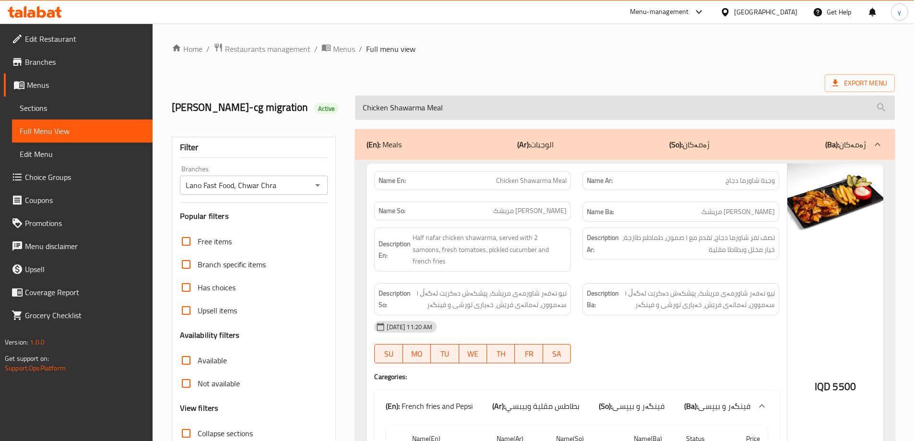
type input "Chicken Rizo"
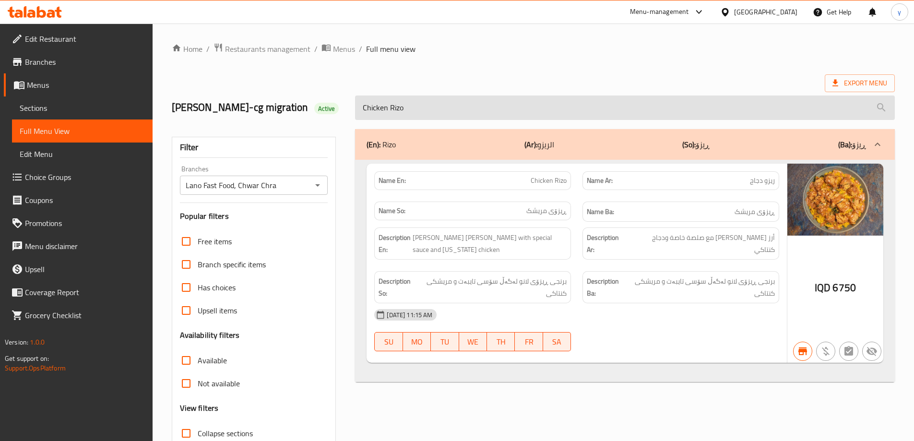
click at [398, 101] on input "Chicken Rizo" at bounding box center [625, 107] width 540 height 24
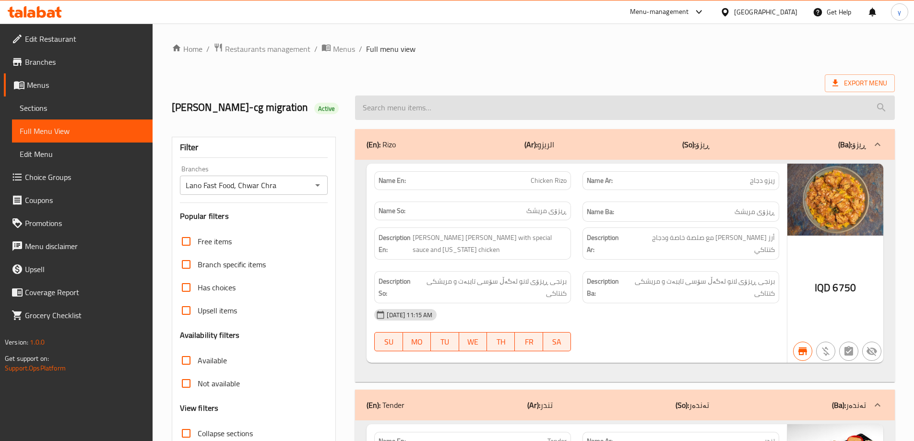
click at [448, 110] on input "search" at bounding box center [625, 107] width 540 height 24
paste input "Chicken Shawarma Meal"
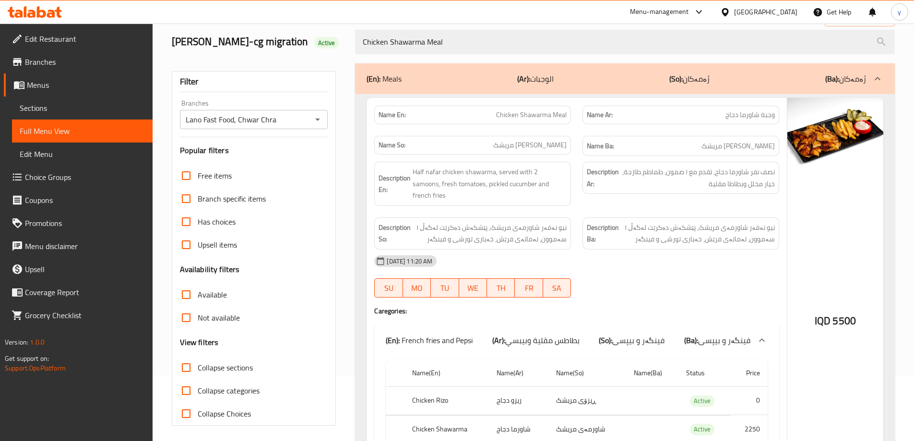
scroll to position [147, 0]
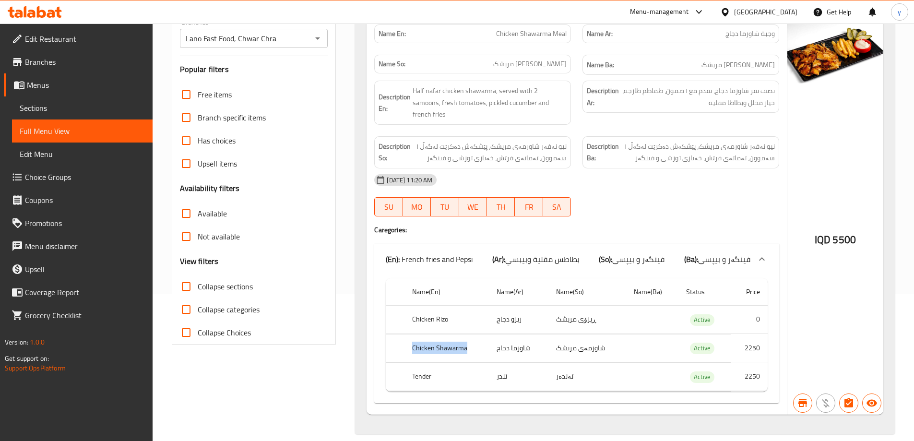
drag, startPoint x: 472, startPoint y: 340, endPoint x: 401, endPoint y: 338, distance: 71.0
click at [401, 338] on tr "Chicken Shawarma شاورما دجاج شاورمەی مریشک Active 2250" at bounding box center [577, 348] width 382 height 28
copy tr "Chicken Shawarma"
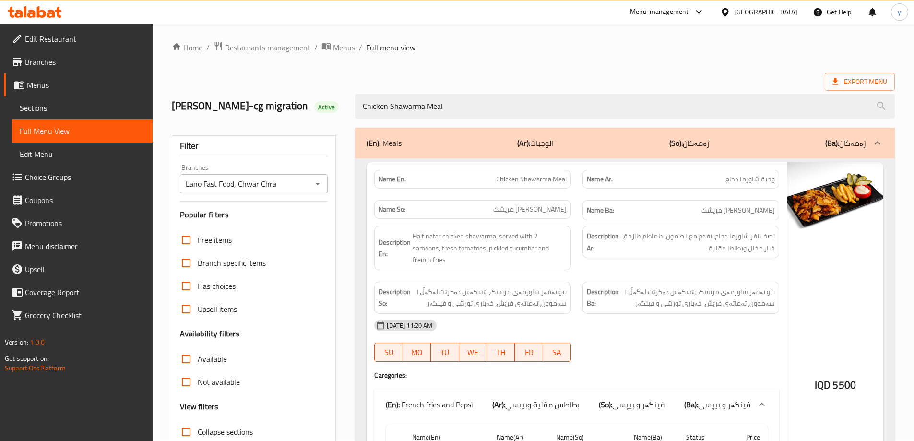
scroll to position [0, 0]
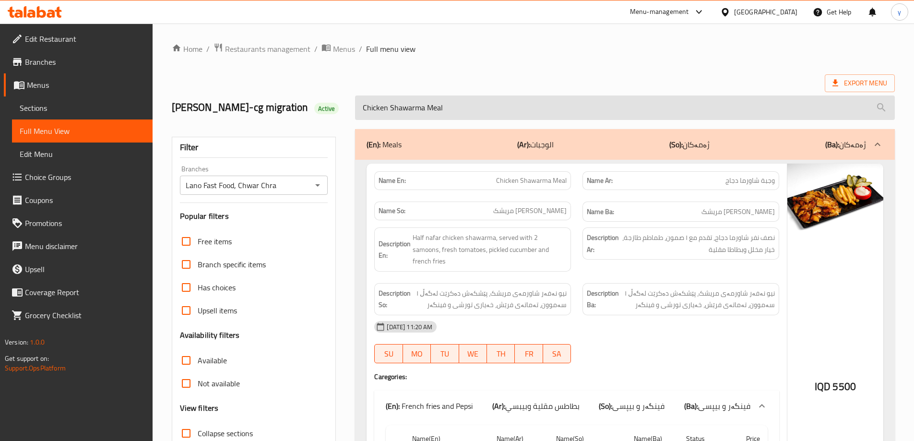
click at [467, 115] on input "Chicken Shawarma Meal" at bounding box center [625, 107] width 540 height 24
paste input "Chicken Shawarma"
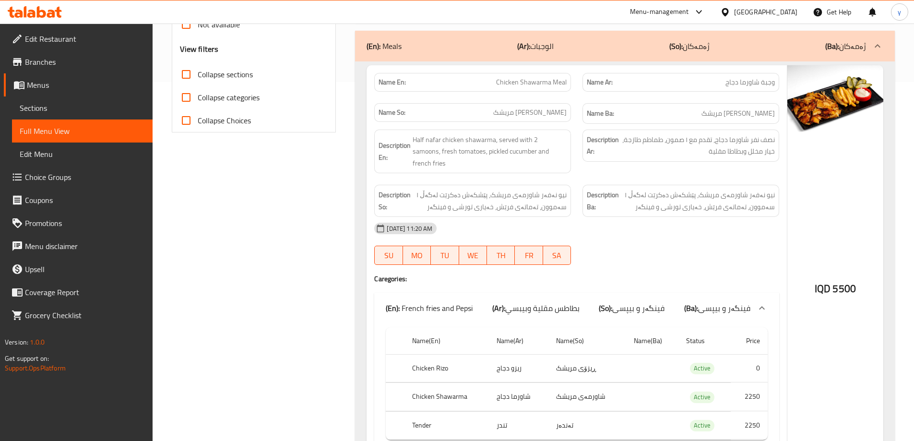
scroll to position [396, 0]
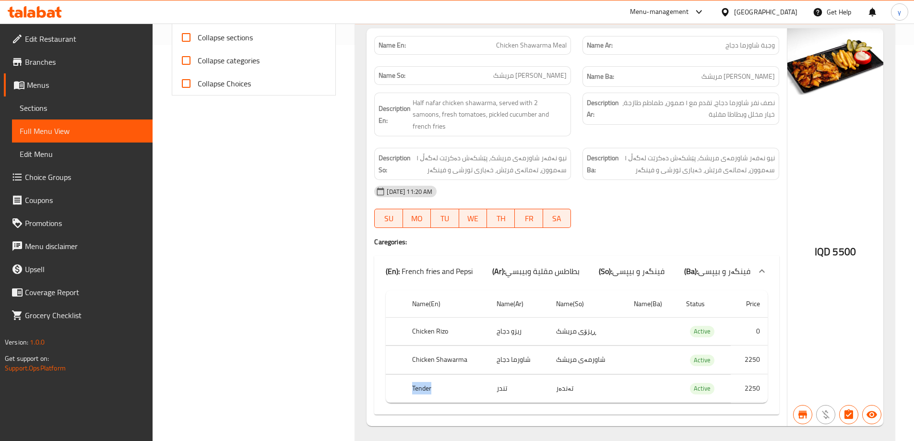
drag, startPoint x: 440, startPoint y: 363, endPoint x: 412, endPoint y: 369, distance: 28.9
click at [412, 374] on th "Tender" at bounding box center [446, 388] width 84 height 28
copy th "Tender"
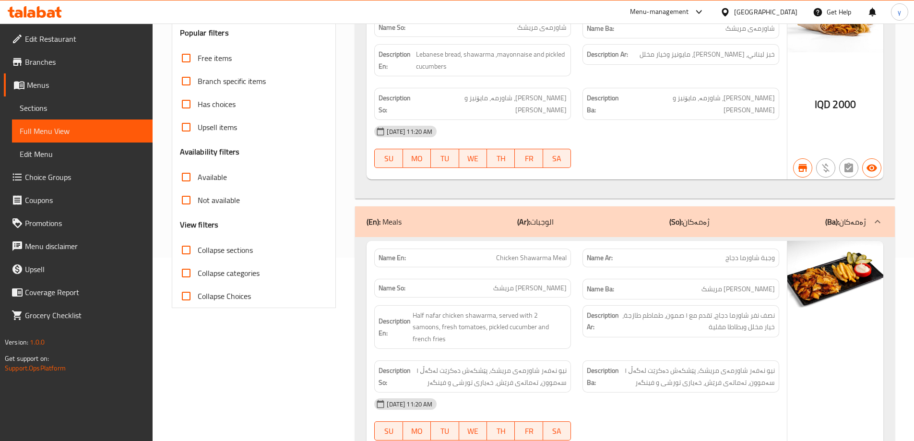
scroll to position [12, 0]
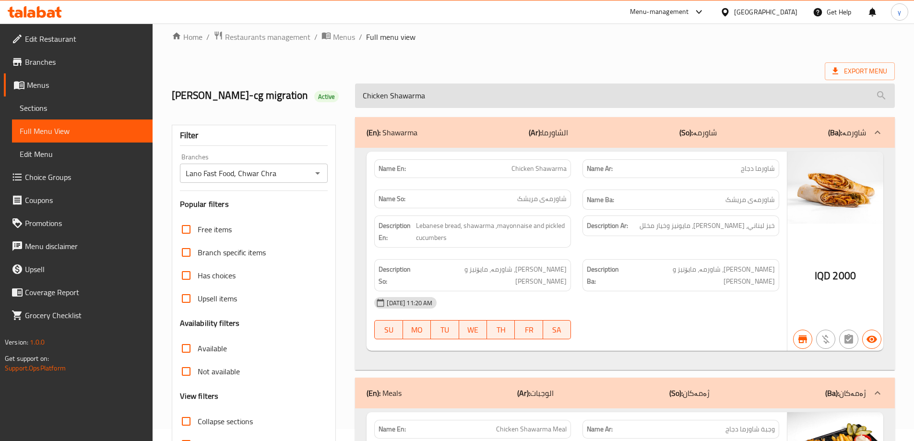
click at [450, 93] on input "Chicken Shawarma" at bounding box center [625, 95] width 540 height 24
paste input "Tender"
click at [450, 93] on input "Chicken Shawarma" at bounding box center [625, 95] width 540 height 24
type input "Tender"
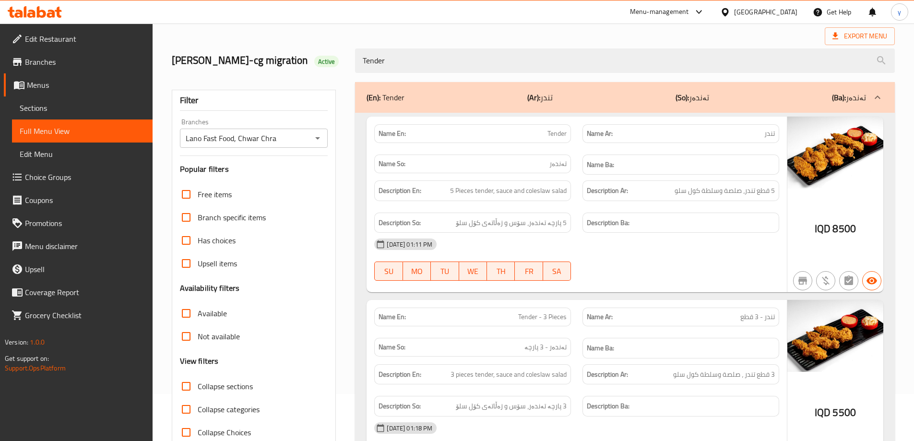
scroll to position [0, 0]
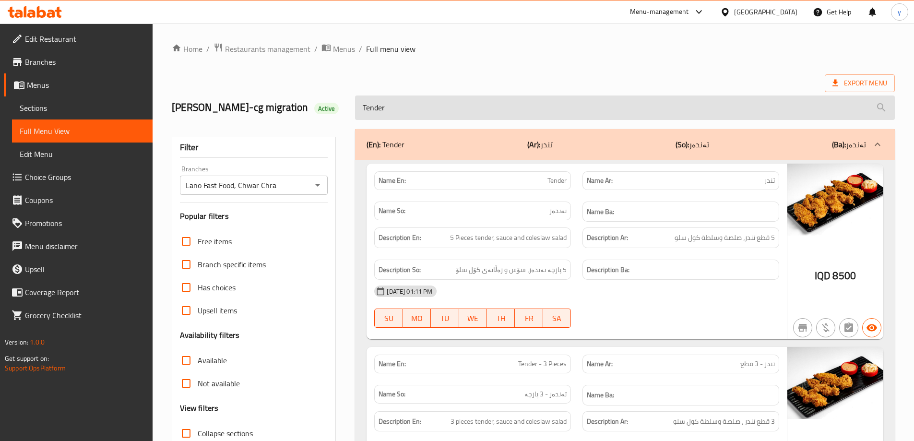
click at [435, 107] on input "Tender" at bounding box center [625, 107] width 540 height 24
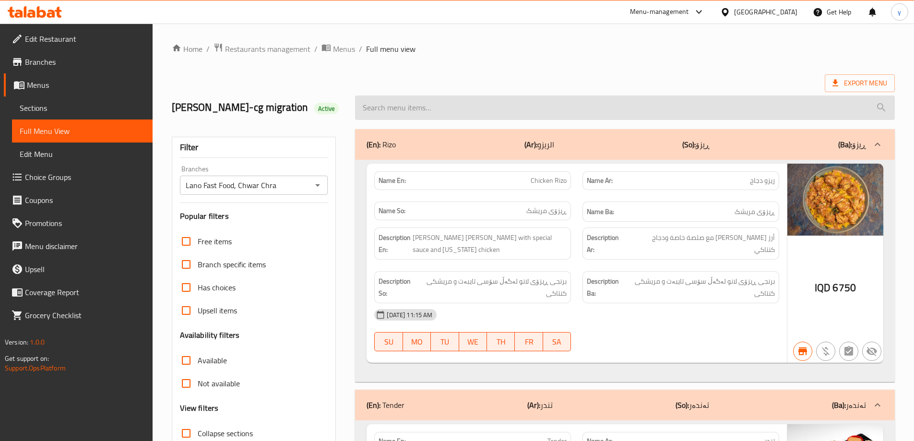
paste input "Chicken Shawarma"
type input "Chicken Shawarma"
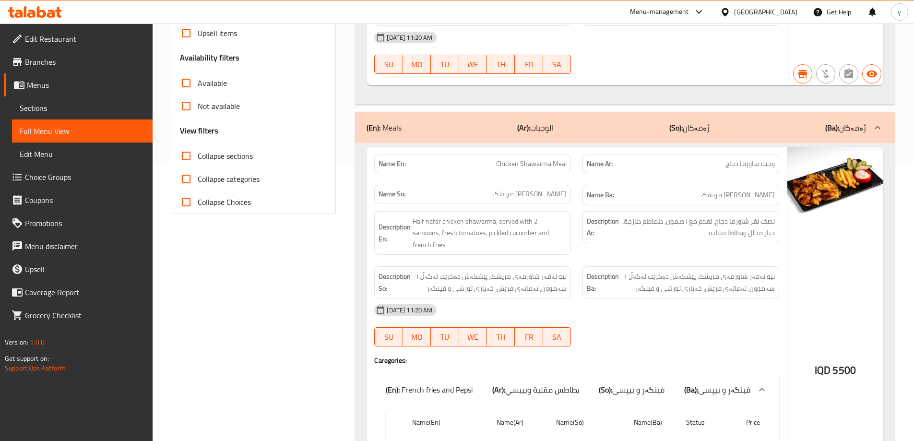
scroll to position [384, 0]
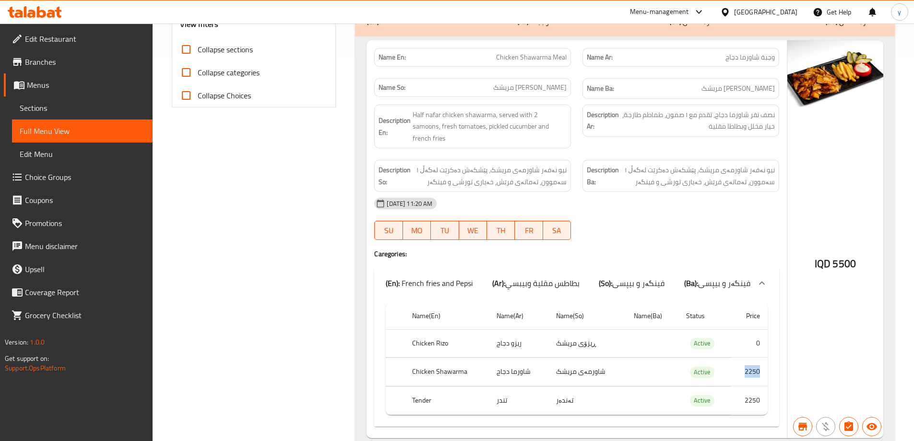
drag, startPoint x: 746, startPoint y: 344, endPoint x: 761, endPoint y: 347, distance: 16.0
click at [761, 358] on td "2250" at bounding box center [749, 372] width 37 height 28
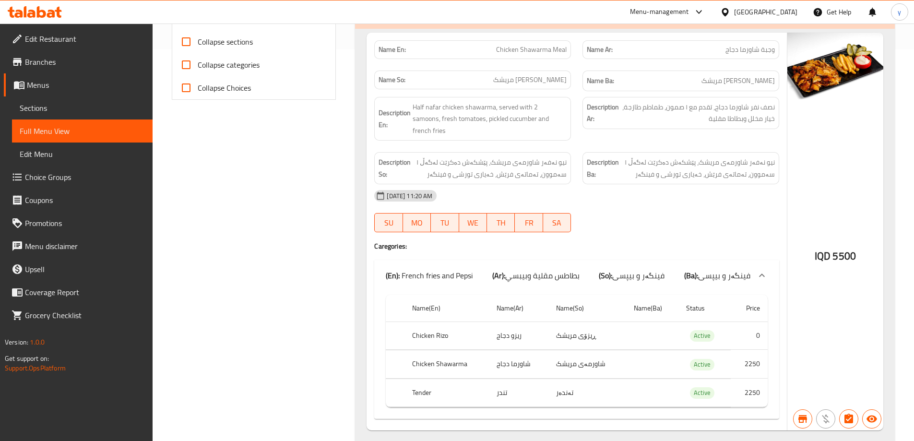
scroll to position [396, 0]
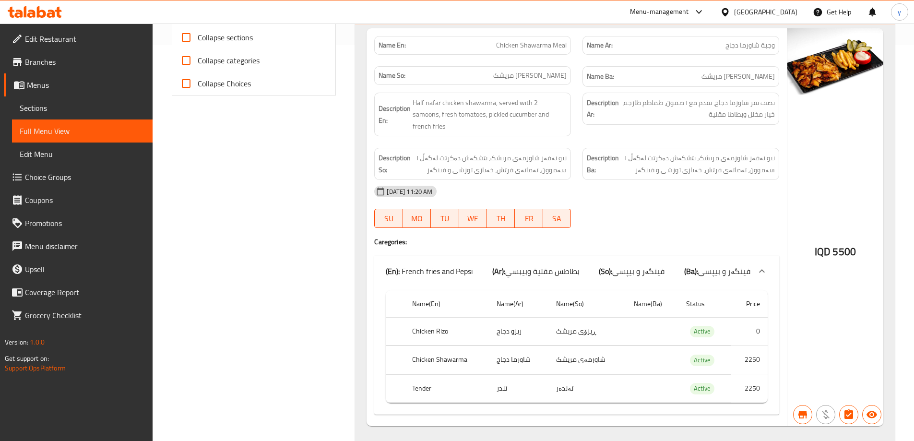
click at [105, 179] on span "Choice Groups" at bounding box center [85, 177] width 120 height 12
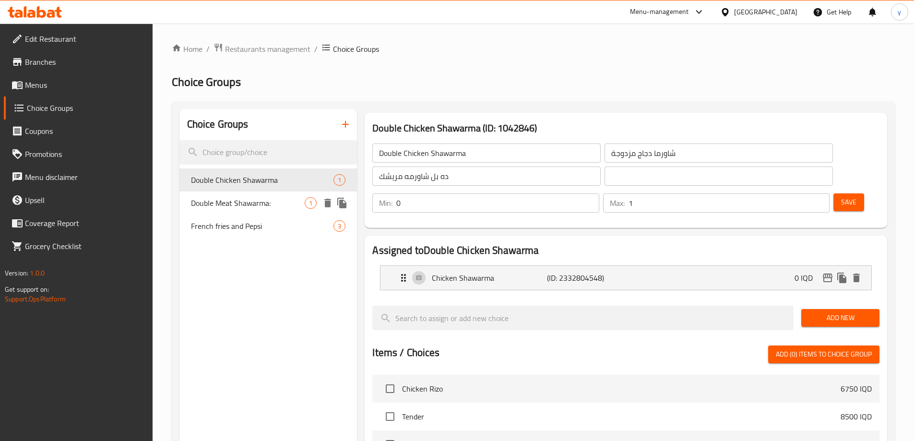
click at [298, 199] on span "Double Meat Shawarma:" at bounding box center [248, 203] width 114 height 12
type input "Double Meat Shawarma:"
type input "شاورما لحم دوبل:"
type input "دەبڵ شاورمەی گۆشت:"
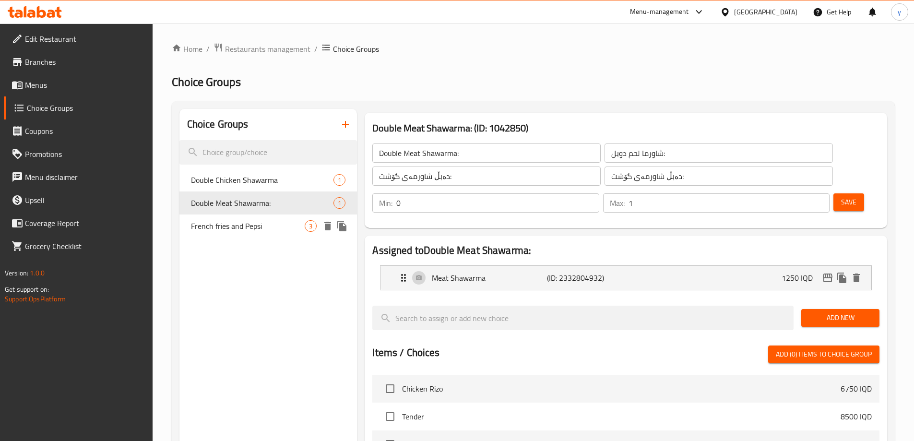
click at [289, 218] on div "French fries and Pepsi 3" at bounding box center [268, 225] width 178 height 23
type input "French fries and Pepsi"
type input "بطاطس مقلية وبيبسي"
type input "فینگەر و بیپسی"
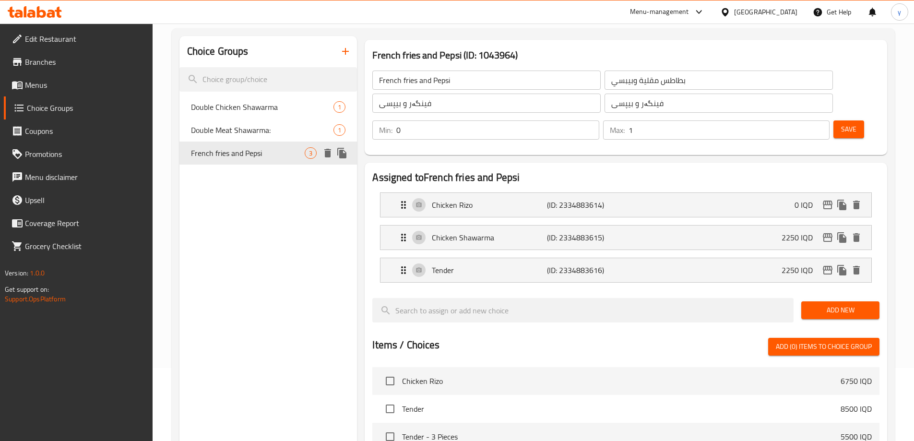
scroll to position [96, 0]
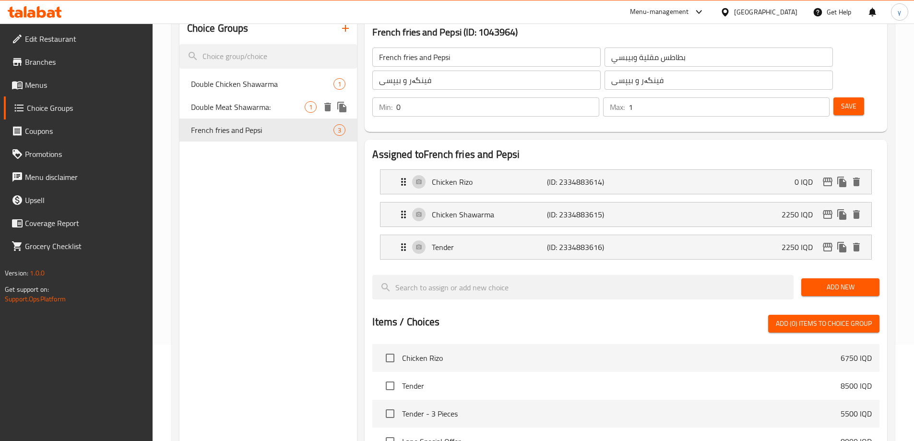
click at [308, 101] on div "Double Meat Shawarma: 1" at bounding box center [268, 106] width 178 height 23
type input "Double Meat Shawarma:"
type input "شاورما لحم دوبل:"
type input "دەبڵ شاورمەی گۆشت:"
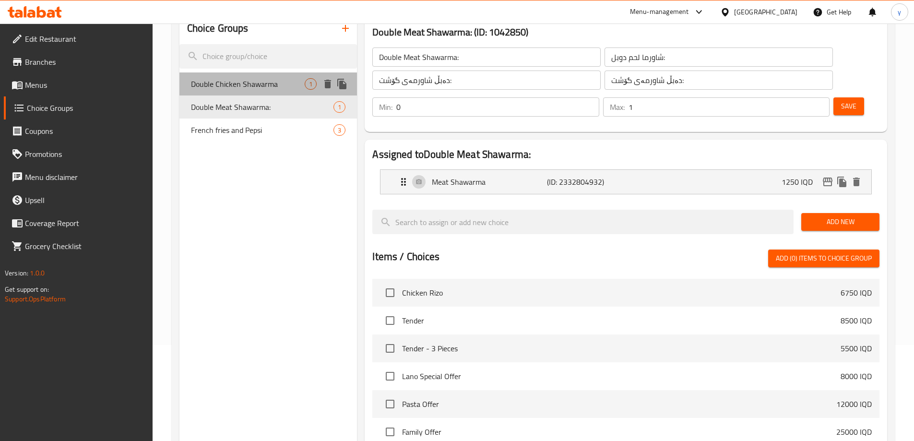
click at [296, 83] on span "Double Chicken Shawarma" at bounding box center [248, 84] width 114 height 12
type input "Double Chicken Shawarma"
type input "شاورما دجاج مزدوجة"
type input "ده بل شاورمه مريشك"
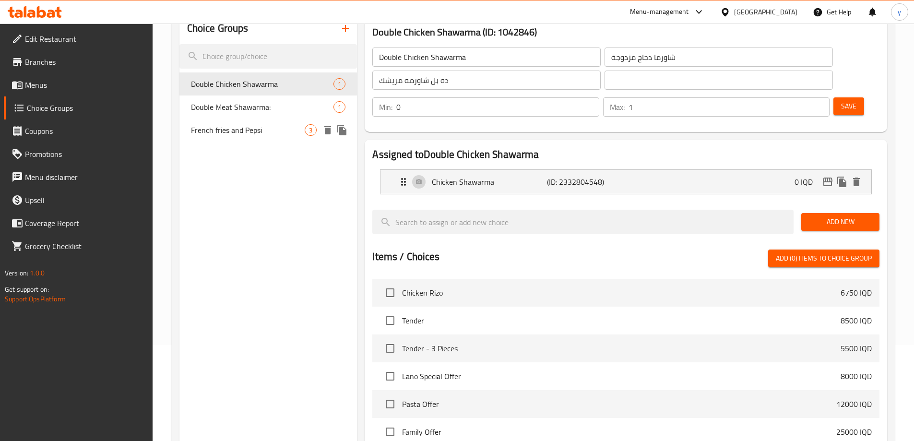
click at [282, 126] on span "French fries and Pepsi" at bounding box center [248, 130] width 114 height 12
type input "French fries and Pepsi"
type input "بطاطس مقلية وبيبسي"
type input "فینگەر و بیپسی"
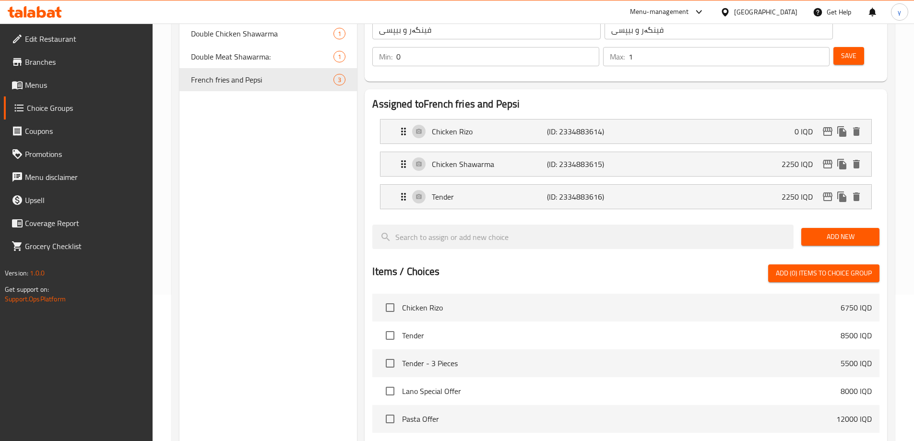
scroll to position [50, 0]
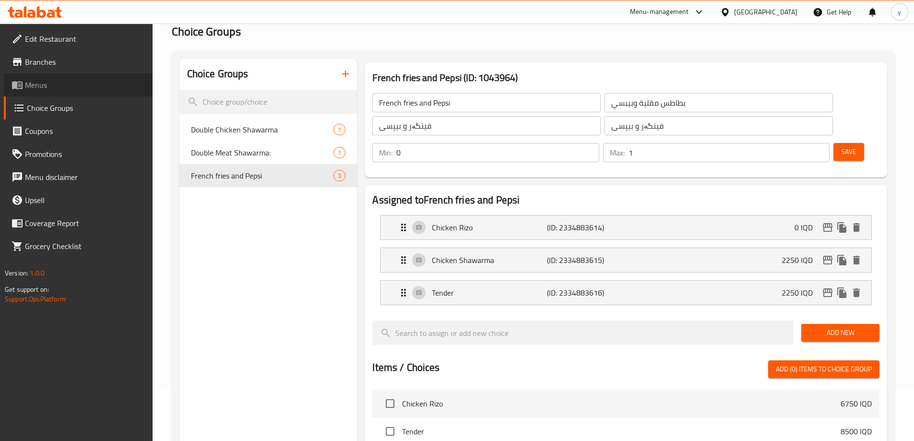
click at [136, 88] on span "Menus" at bounding box center [85, 85] width 120 height 12
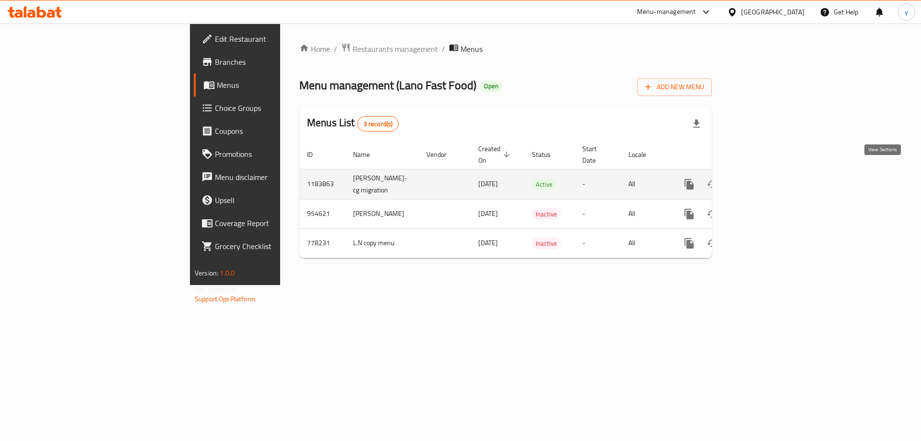
click at [770, 173] on link "enhanced table" at bounding box center [758, 184] width 23 height 23
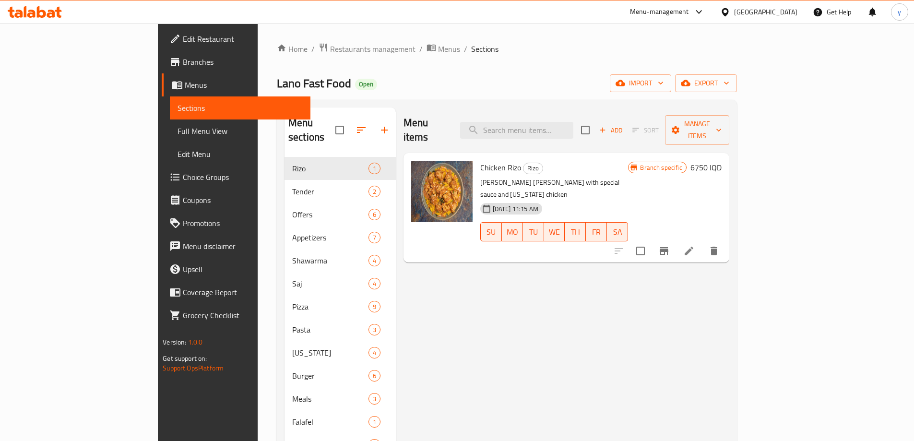
click at [476, 160] on div "Chicken [PERSON_NAME] [PERSON_NAME] with special sauce and [US_STATE] chicken […" at bounding box center [554, 208] width 156 height 102
click at [480, 160] on span "Chicken Rizo" at bounding box center [500, 167] width 41 height 14
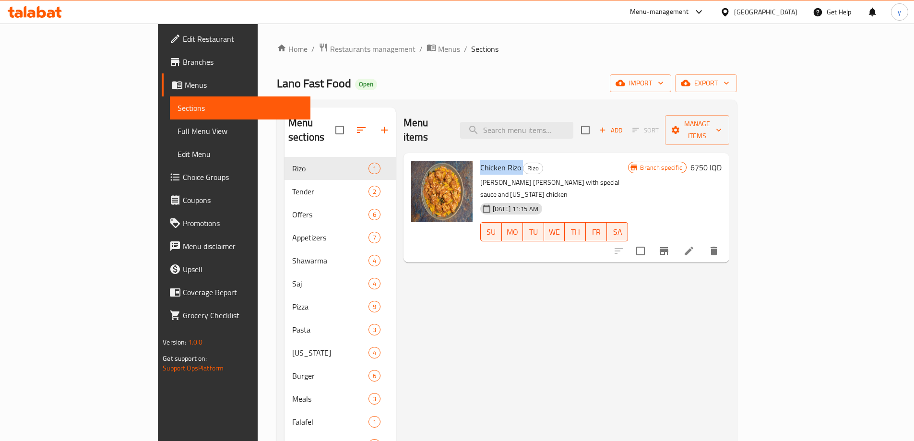
click at [480, 160] on span "Chicken Rizo" at bounding box center [500, 167] width 41 height 14
click at [480, 177] on p "[PERSON_NAME] [PERSON_NAME] with special sauce and [US_STATE] chicken" at bounding box center [554, 189] width 148 height 24
click at [480, 160] on span "Chicken Rizo" at bounding box center [500, 167] width 41 height 14
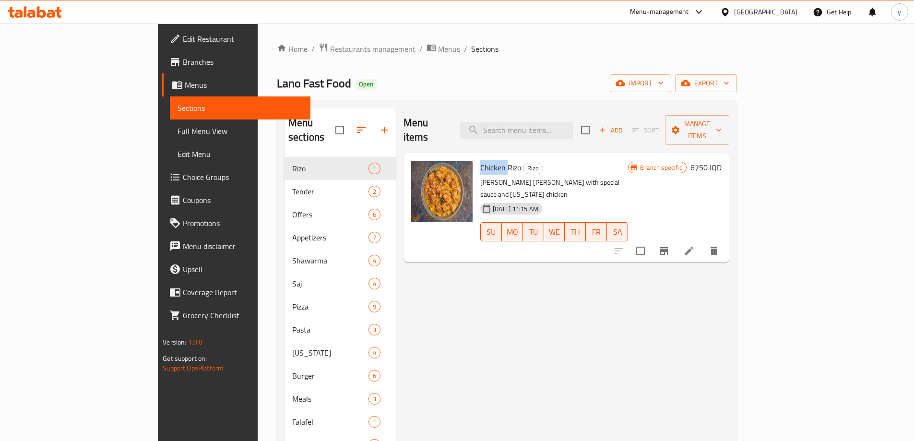
click at [480, 160] on span "Chicken Rizo" at bounding box center [500, 167] width 41 height 14
click at [480, 177] on p "[PERSON_NAME] [PERSON_NAME] with special sauce and [US_STATE] chicken" at bounding box center [554, 189] width 148 height 24
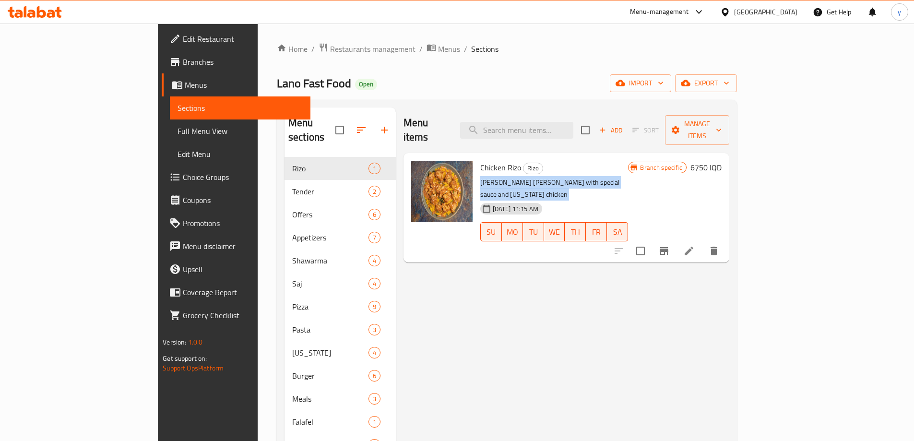
click at [480, 177] on p "[PERSON_NAME] [PERSON_NAME] with special sauce and [US_STATE] chicken" at bounding box center [554, 189] width 148 height 24
click at [480, 160] on span "Chicken Rizo" at bounding box center [500, 167] width 41 height 14
click at [480, 177] on p "[PERSON_NAME] [PERSON_NAME] with special sauce and [US_STATE] chicken" at bounding box center [554, 189] width 148 height 24
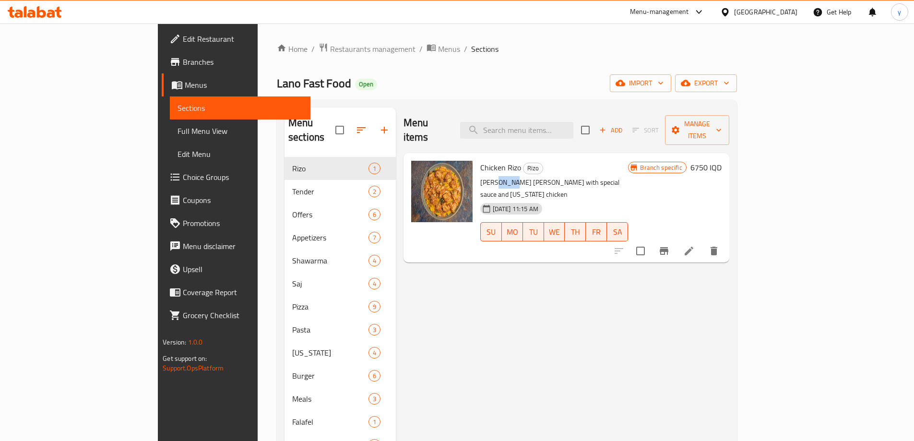
click at [480, 177] on p "[PERSON_NAME] [PERSON_NAME] with special sauce and [US_STATE] chicken" at bounding box center [554, 189] width 148 height 24
click at [480, 160] on span "Chicken Rizo" at bounding box center [500, 167] width 41 height 14
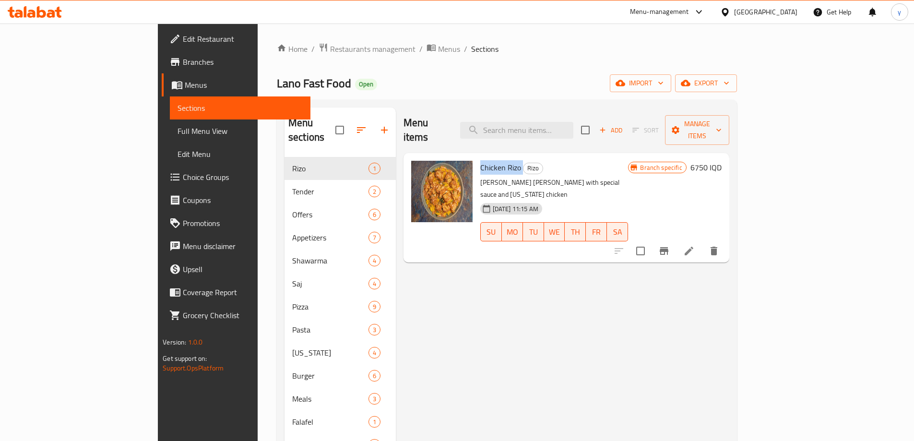
click at [480, 160] on span "Chicken Rizo" at bounding box center [500, 167] width 41 height 14
click at [480, 177] on p "[PERSON_NAME] [PERSON_NAME] with special sauce and [US_STATE] chicken" at bounding box center [554, 189] width 148 height 24
click at [480, 160] on span "Chicken Rizo" at bounding box center [500, 167] width 41 height 14
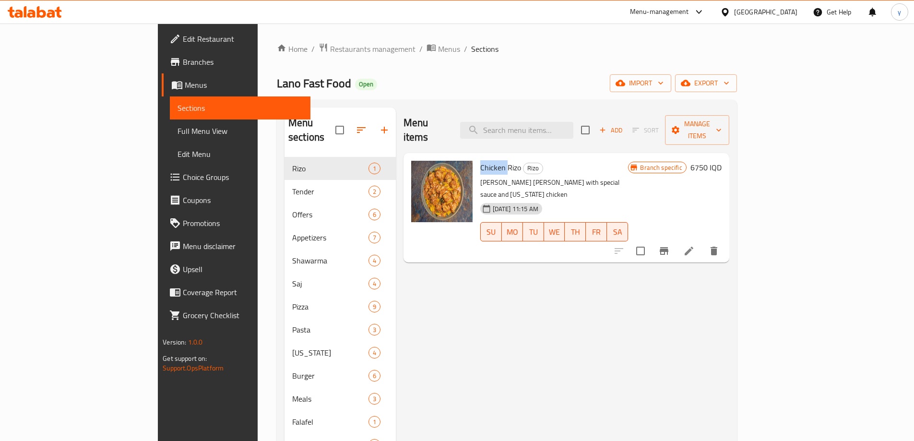
click at [480, 160] on span "Chicken Rizo" at bounding box center [500, 167] width 41 height 14
click at [489, 204] on span "[DATE] 11:15 AM" at bounding box center [515, 208] width 53 height 9
click at [480, 177] on p "[PERSON_NAME] [PERSON_NAME] with special sauce and [US_STATE] chicken" at bounding box center [554, 189] width 148 height 24
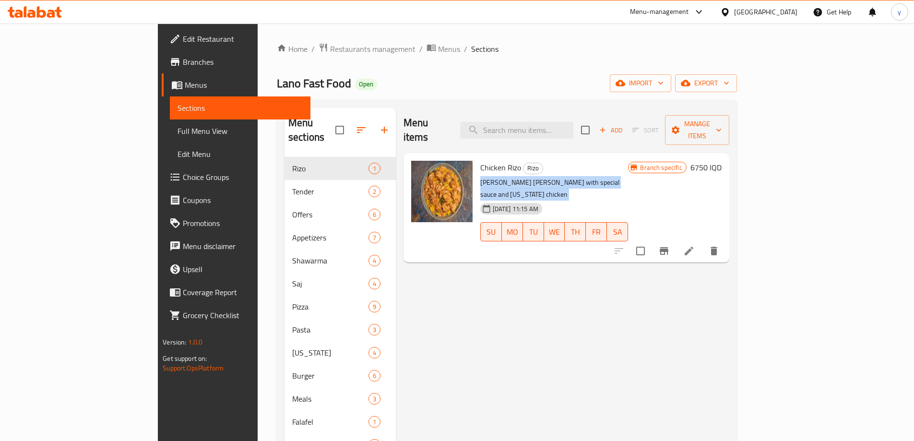
click at [480, 177] on p "[PERSON_NAME] [PERSON_NAME] with special sauce and [US_STATE] chicken" at bounding box center [554, 189] width 148 height 24
click at [480, 160] on span "Chicken Rizo" at bounding box center [500, 167] width 41 height 14
click at [480, 177] on p "[PERSON_NAME] [PERSON_NAME] with special sauce and [US_STATE] chicken" at bounding box center [554, 189] width 148 height 24
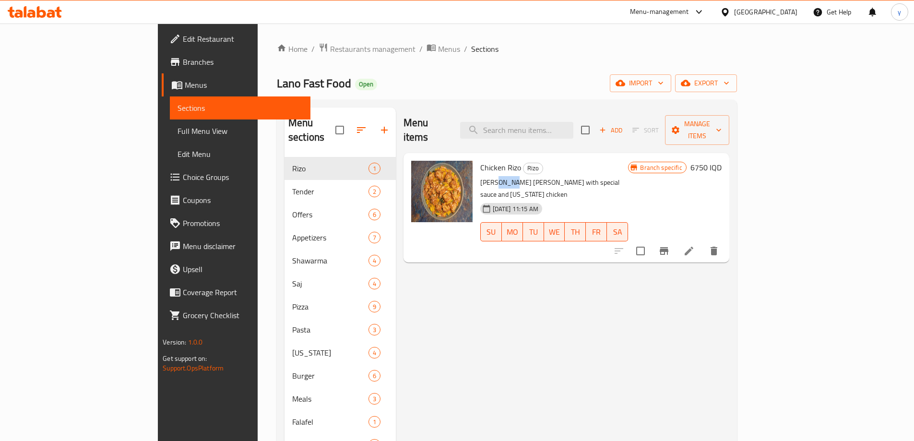
click at [480, 177] on p "[PERSON_NAME] [PERSON_NAME] with special sauce and [US_STATE] chicken" at bounding box center [554, 189] width 148 height 24
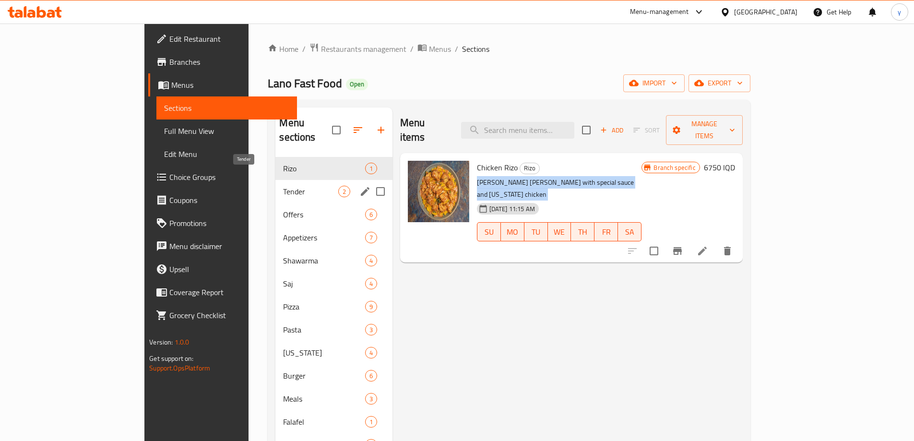
click at [283, 186] on span "Tender" at bounding box center [310, 192] width 55 height 12
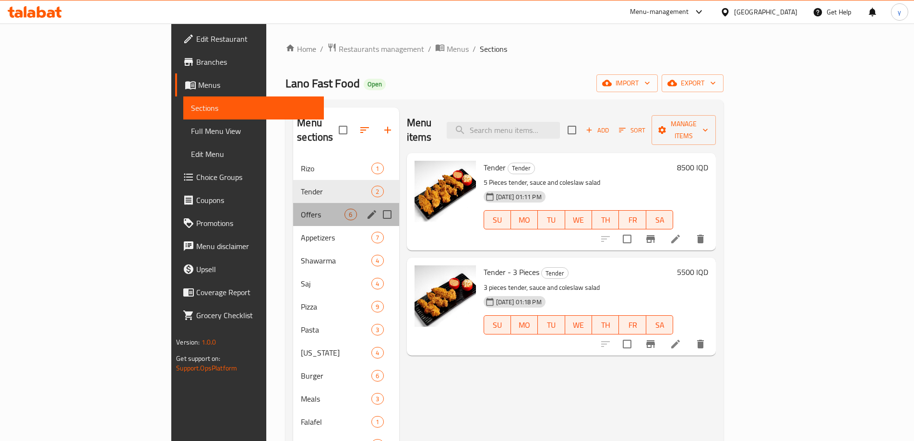
click at [293, 203] on div "Offers 6" at bounding box center [346, 214] width 106 height 23
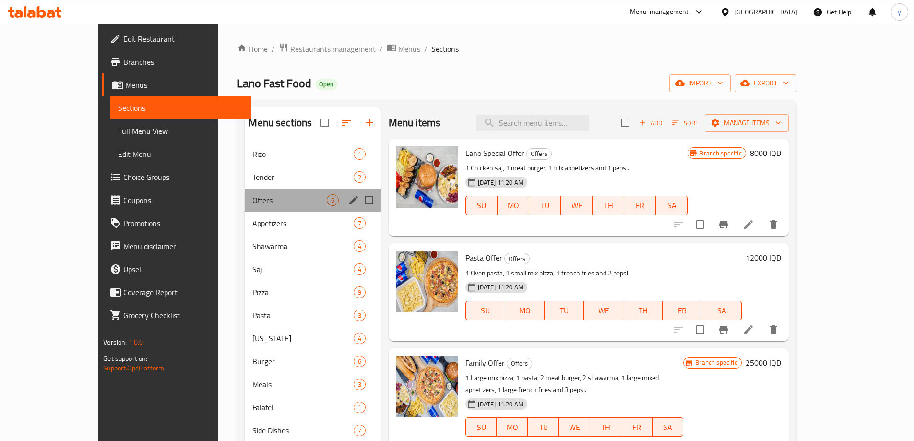
click at [274, 207] on div "Offers 6" at bounding box center [313, 200] width 136 height 23
click at [272, 223] on span "Appetizers" at bounding box center [289, 223] width 74 height 12
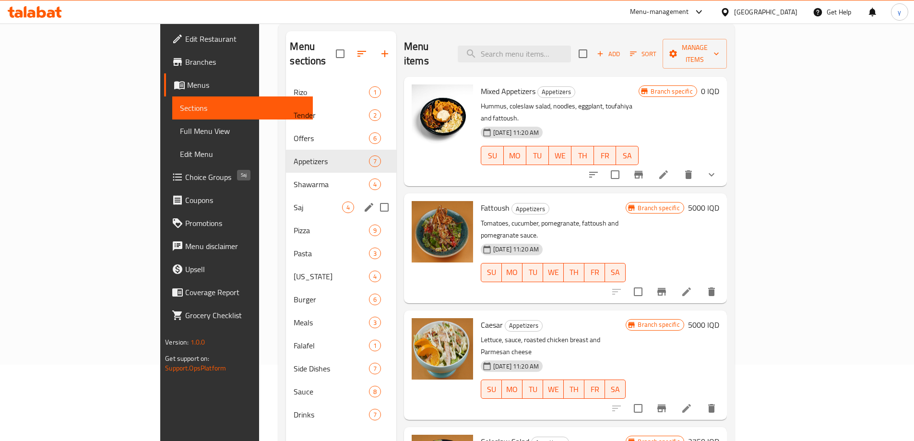
scroll to position [134, 0]
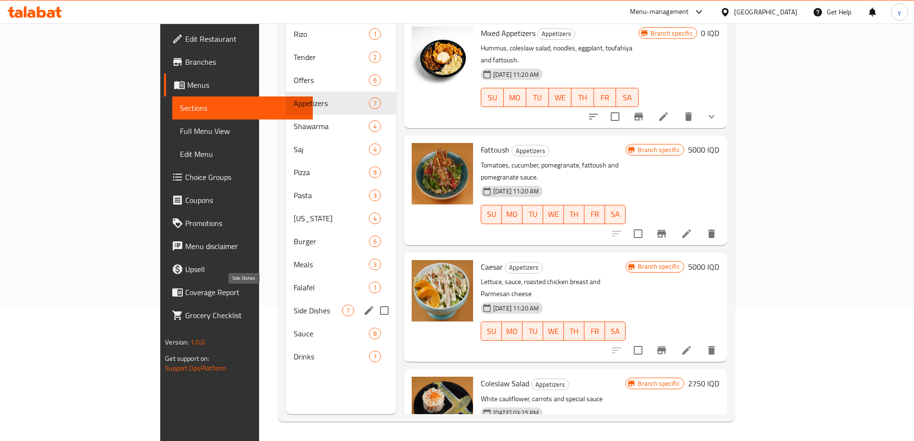
click at [294, 305] on span "Side Dishes" at bounding box center [318, 311] width 48 height 12
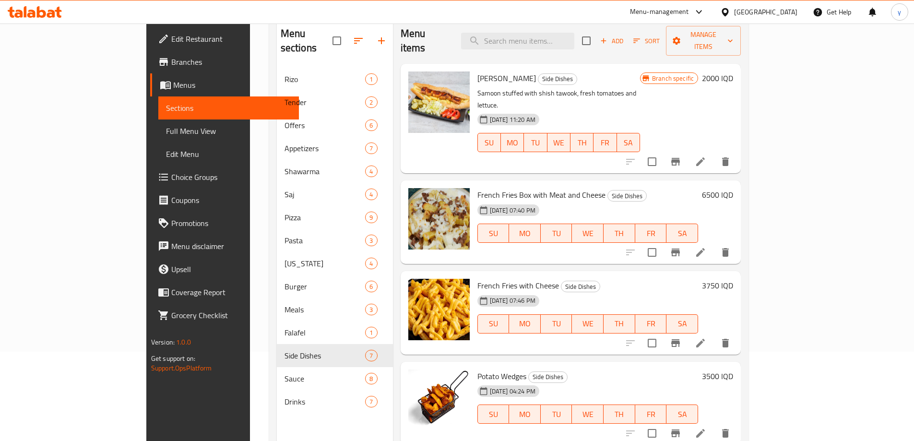
scroll to position [38, 0]
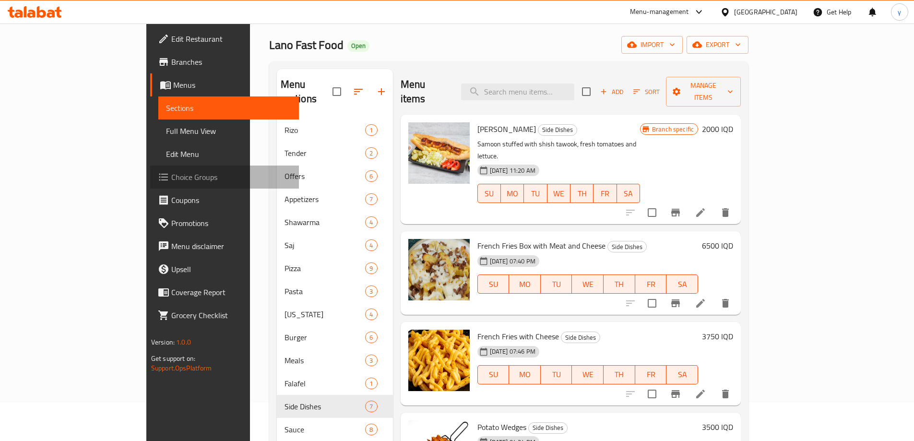
click at [171, 172] on span "Choice Groups" at bounding box center [231, 177] width 120 height 12
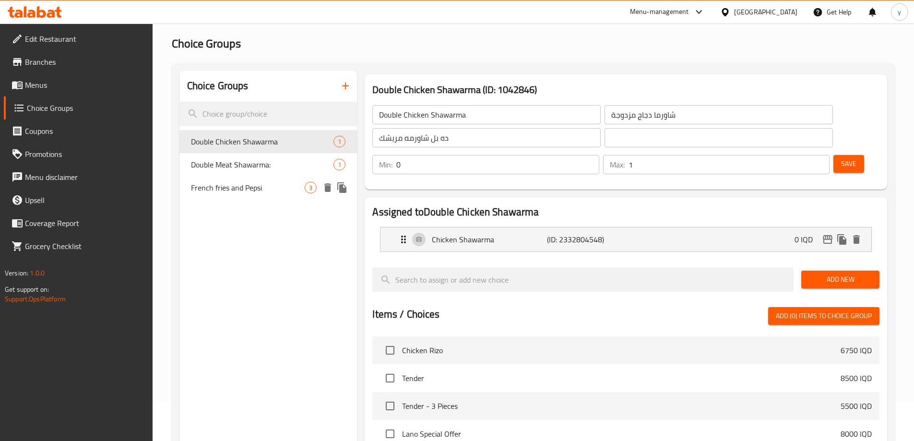
click at [276, 185] on span "French fries and Pepsi" at bounding box center [248, 188] width 114 height 12
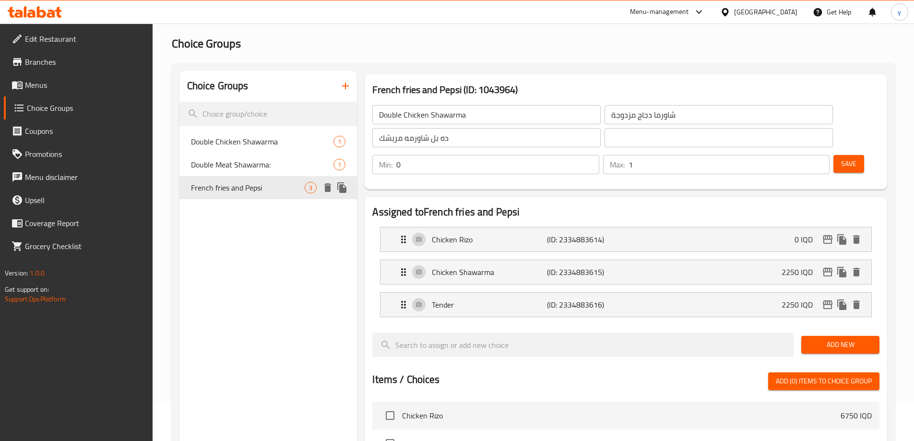
type input "French fries and Pepsi"
type input "بطاطس مقلية وبيبسي"
type input "فینگەر و بیپسی"
click at [425, 227] on div "Chicken Rizo (ID: 2334883614) 0 IQD" at bounding box center [629, 239] width 462 height 24
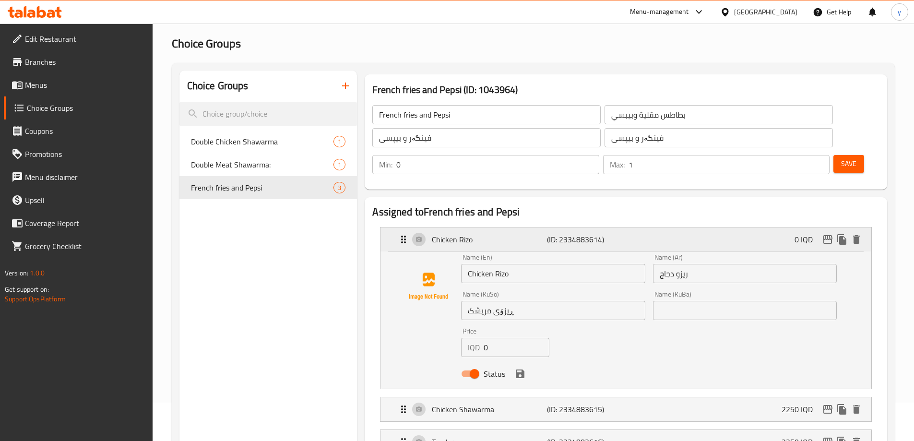
click at [425, 227] on div "Chicken Rizo (ID: 2334883614) 0 IQD" at bounding box center [629, 239] width 462 height 24
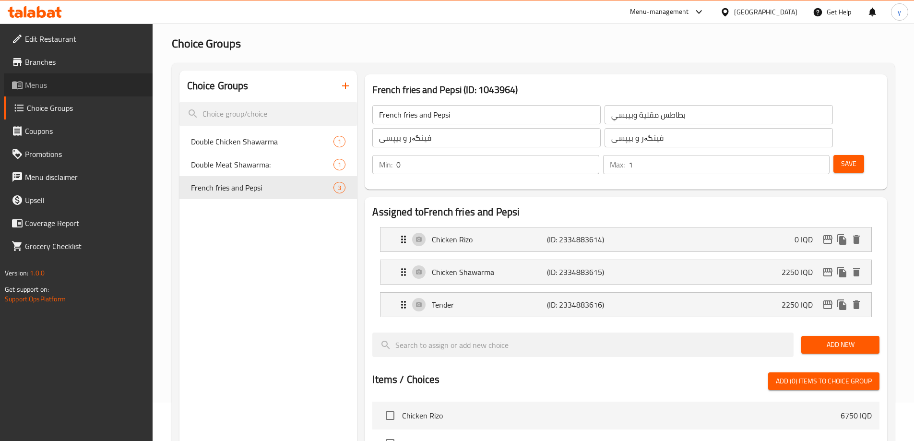
click at [139, 88] on span "Menus" at bounding box center [85, 85] width 120 height 12
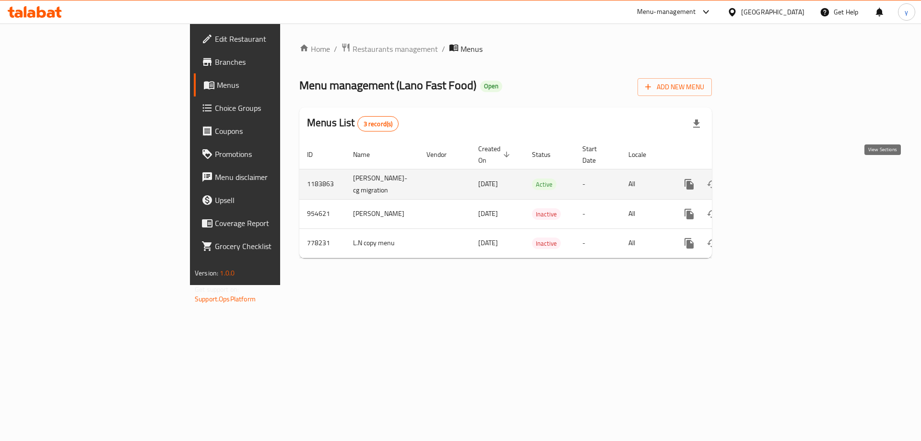
click at [764, 178] on icon "enhanced table" at bounding box center [759, 184] width 12 height 12
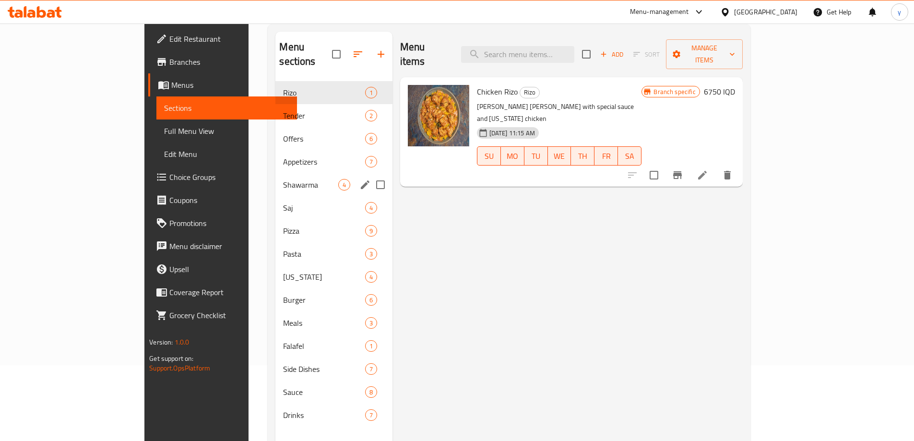
scroll to position [134, 0]
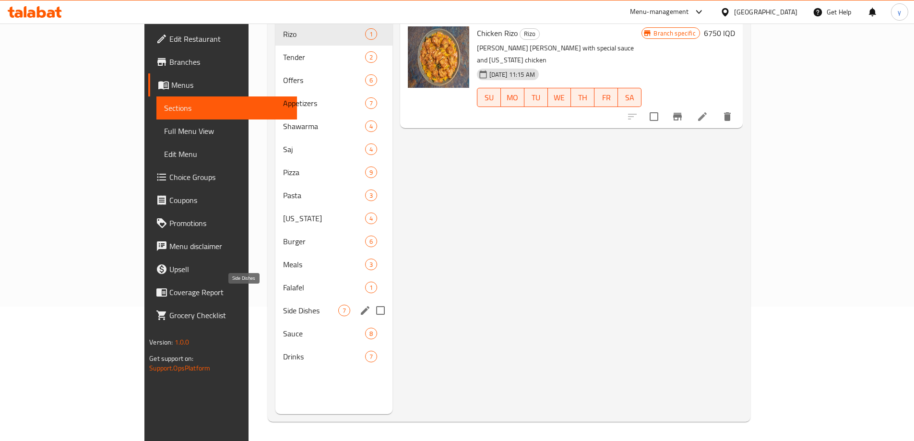
click at [283, 305] on span "Side Dishes" at bounding box center [310, 311] width 55 height 12
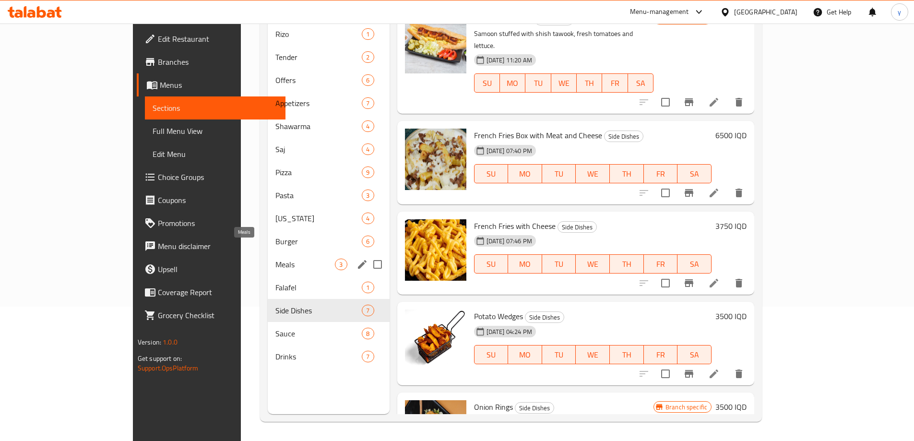
scroll to position [38, 0]
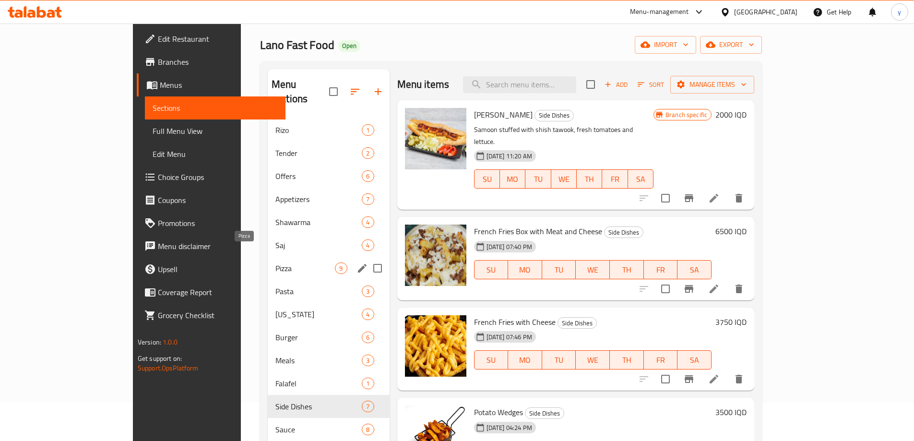
click at [275, 262] on span "Pizza" at bounding box center [304, 268] width 59 height 12
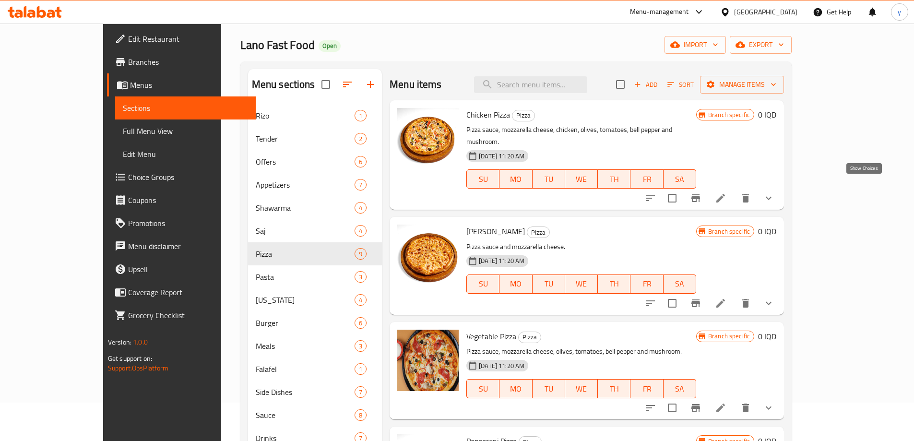
click at [774, 192] on icon "show more" at bounding box center [769, 198] width 12 height 12
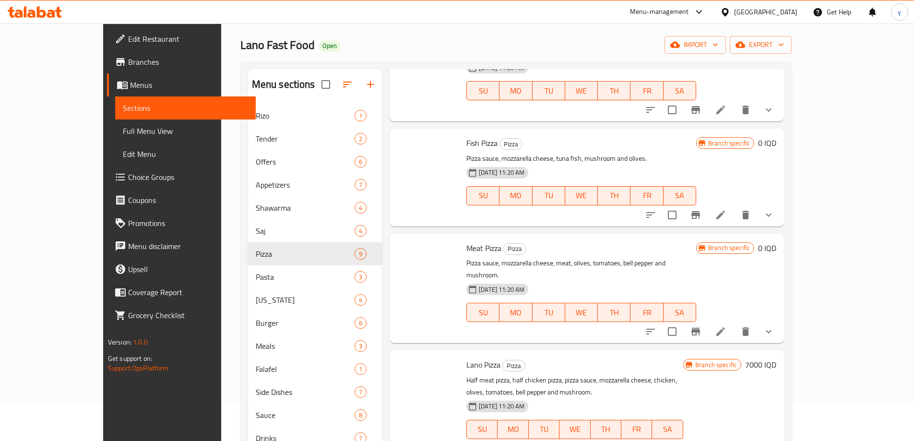
scroll to position [618, 0]
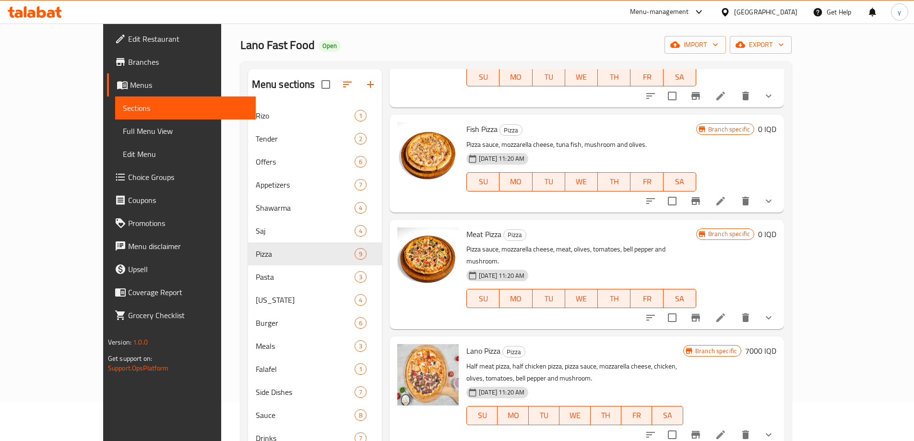
click at [780, 190] on button "show more" at bounding box center [768, 201] width 23 height 23
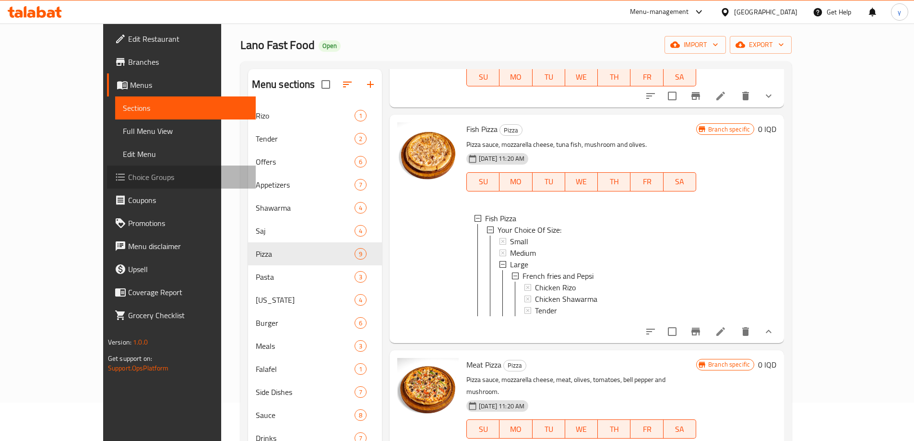
click at [107, 186] on link "Choice Groups" at bounding box center [181, 177] width 149 height 23
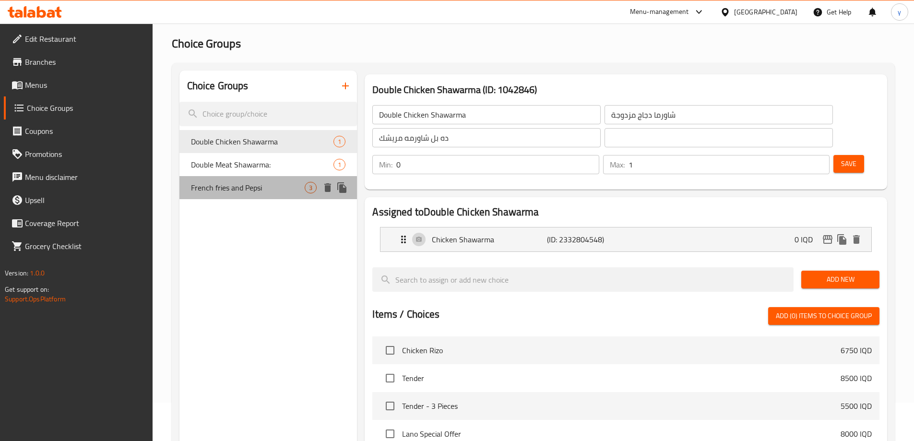
drag, startPoint x: 227, startPoint y: 186, endPoint x: 233, endPoint y: 186, distance: 6.3
click at [227, 186] on span "French fries and Pepsi" at bounding box center [248, 188] width 114 height 12
type input "French fries and Pepsi"
type input "بطاطس مقلية وبيبسي"
type input "فینگەر و بیپسی"
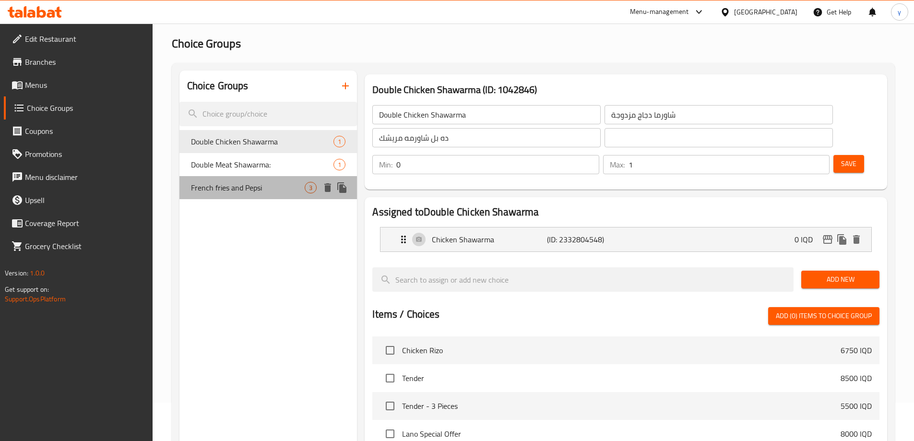
type input "فینگەر و بیپسی"
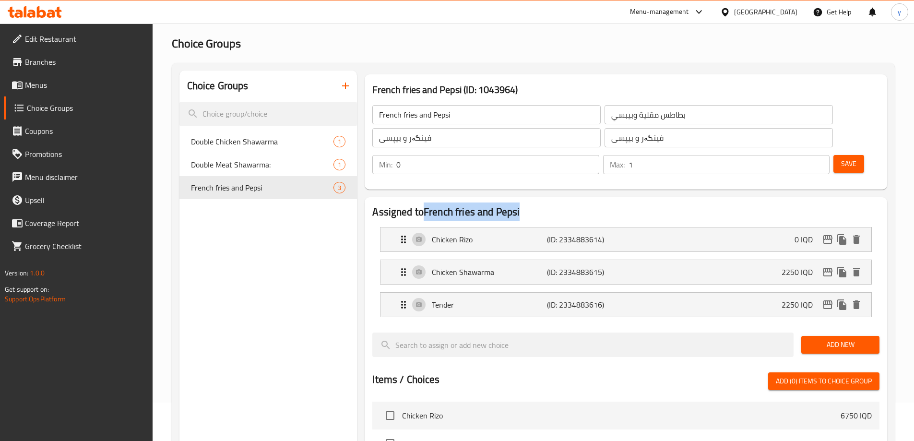
drag, startPoint x: 426, startPoint y: 187, endPoint x: 559, endPoint y: 191, distance: 133.4
click at [559, 205] on h2 "Assigned to French fries and Pepsi" at bounding box center [625, 212] width 507 height 14
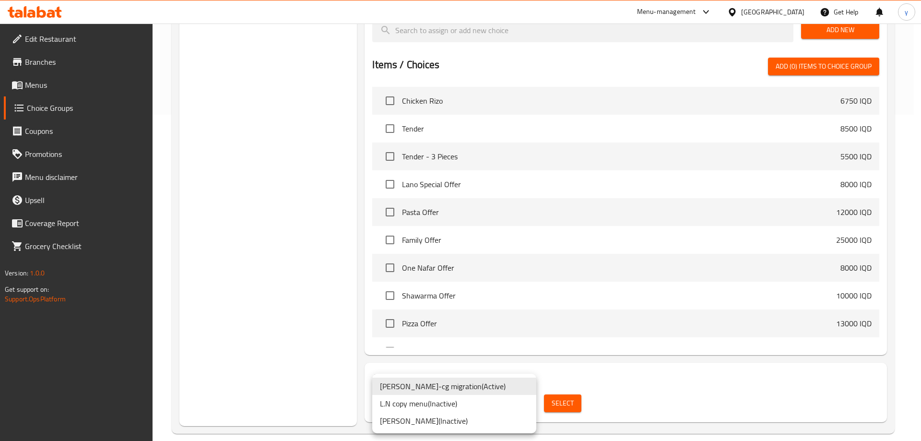
click at [581, 372] on div at bounding box center [460, 220] width 921 height 441
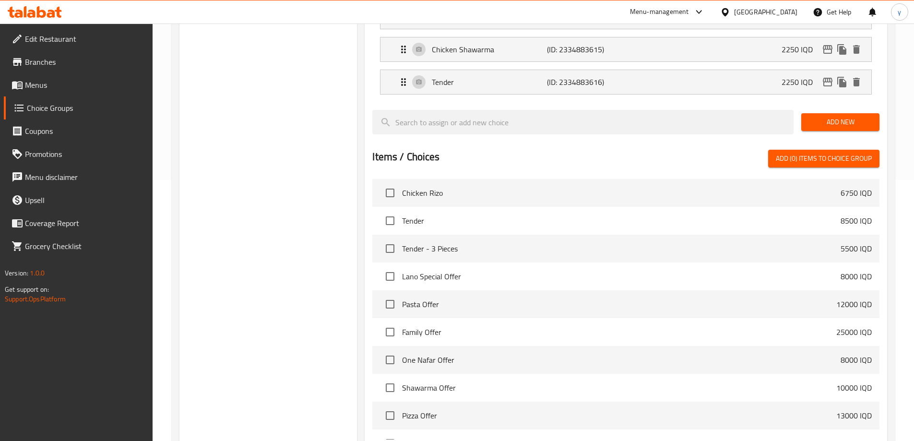
scroll to position [134, 0]
